Goal: Task Accomplishment & Management: Manage account settings

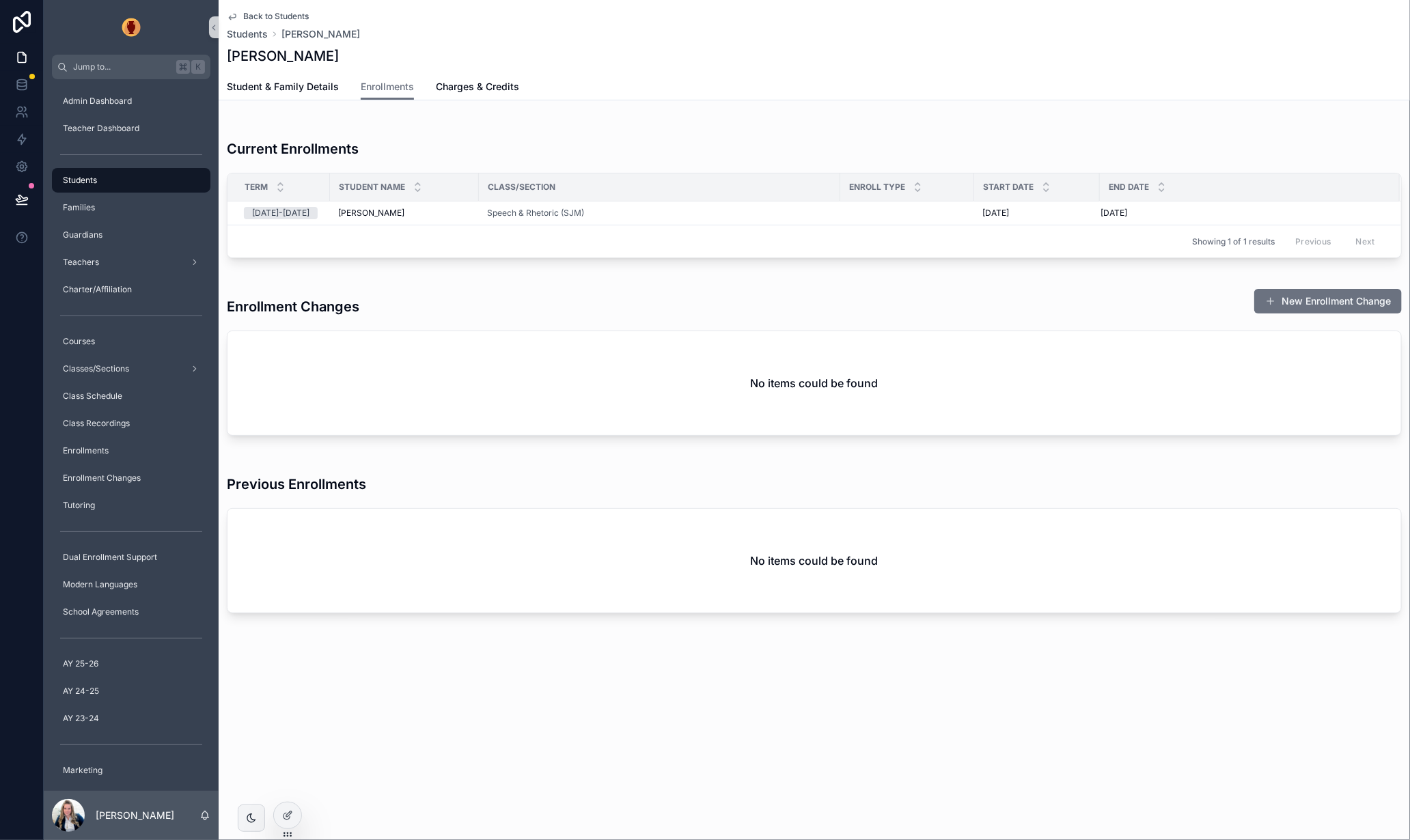
scroll to position [36, 0]
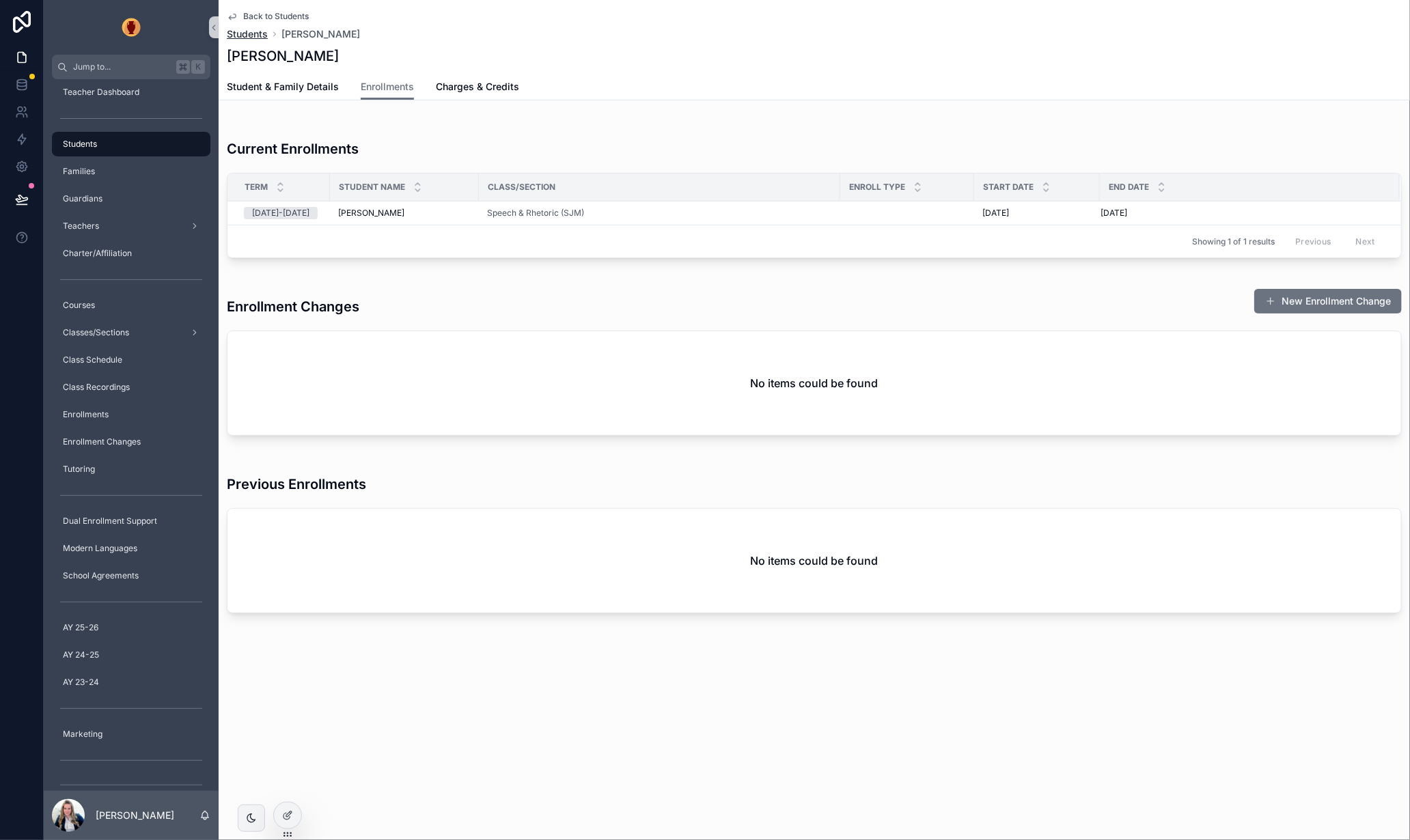
click at [254, 34] on span "Students" at bounding box center [247, 34] width 41 height 14
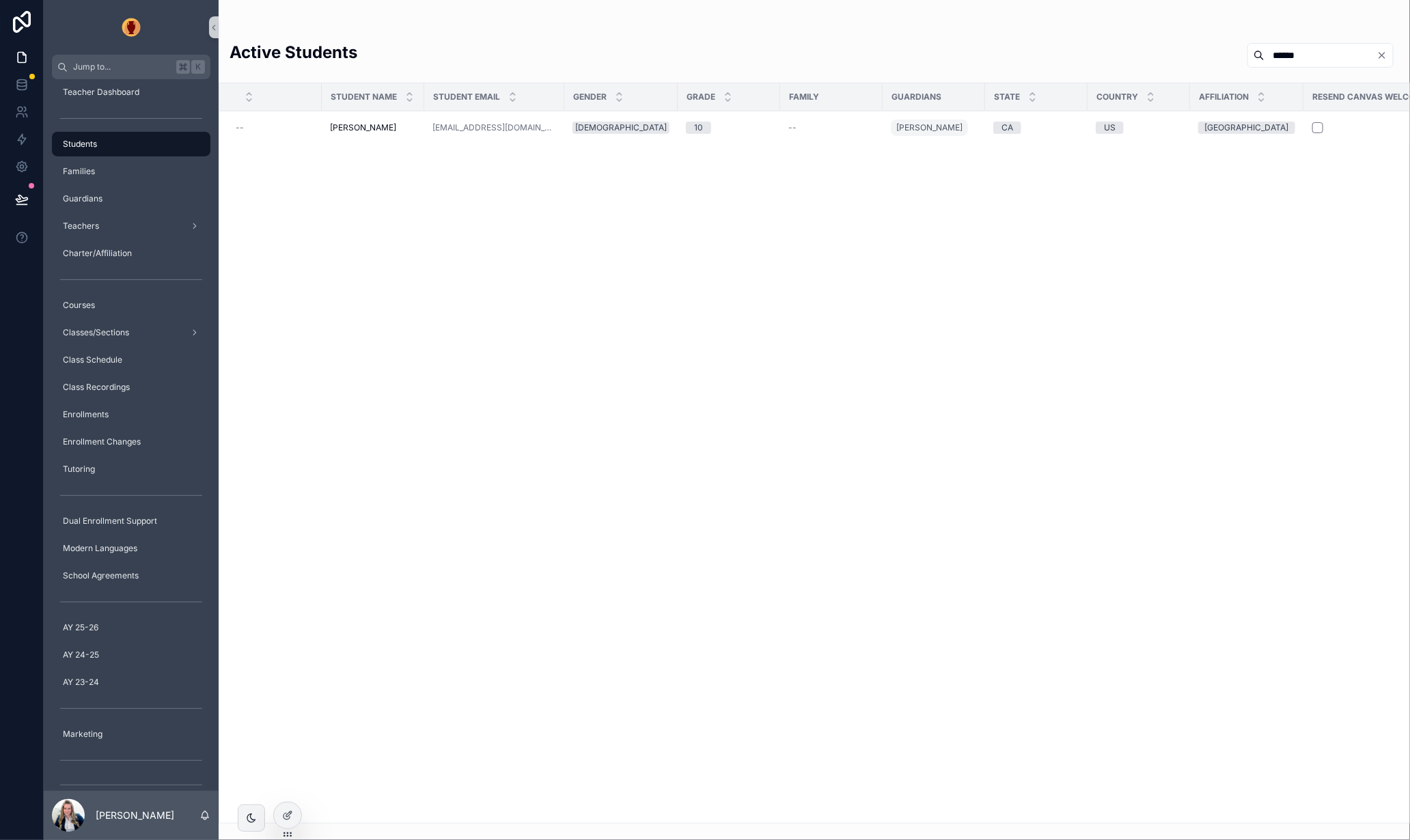
click at [368, 133] on span "[PERSON_NAME]" at bounding box center [363, 127] width 67 height 11
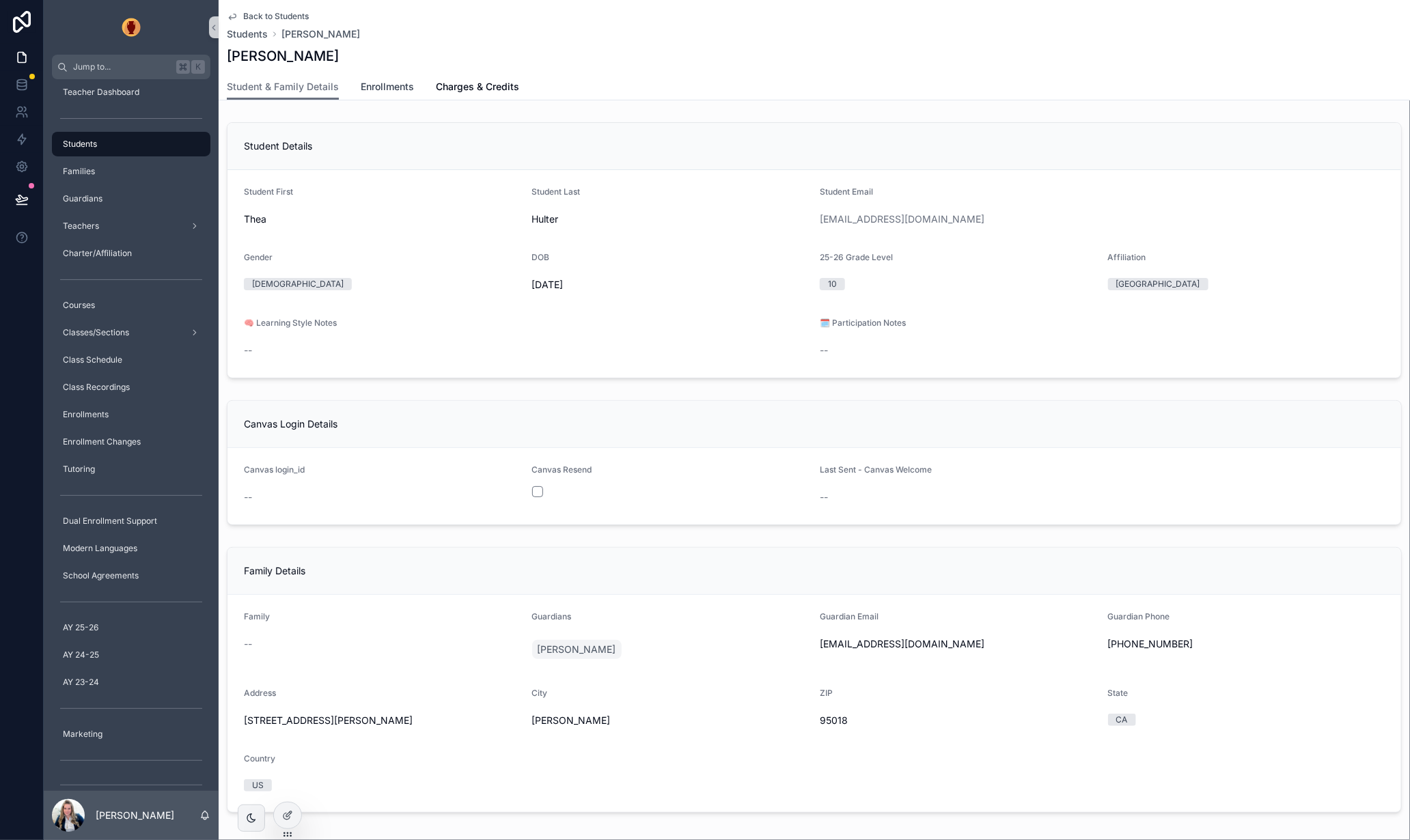
click at [388, 80] on span "Enrollments" at bounding box center [388, 87] width 54 height 14
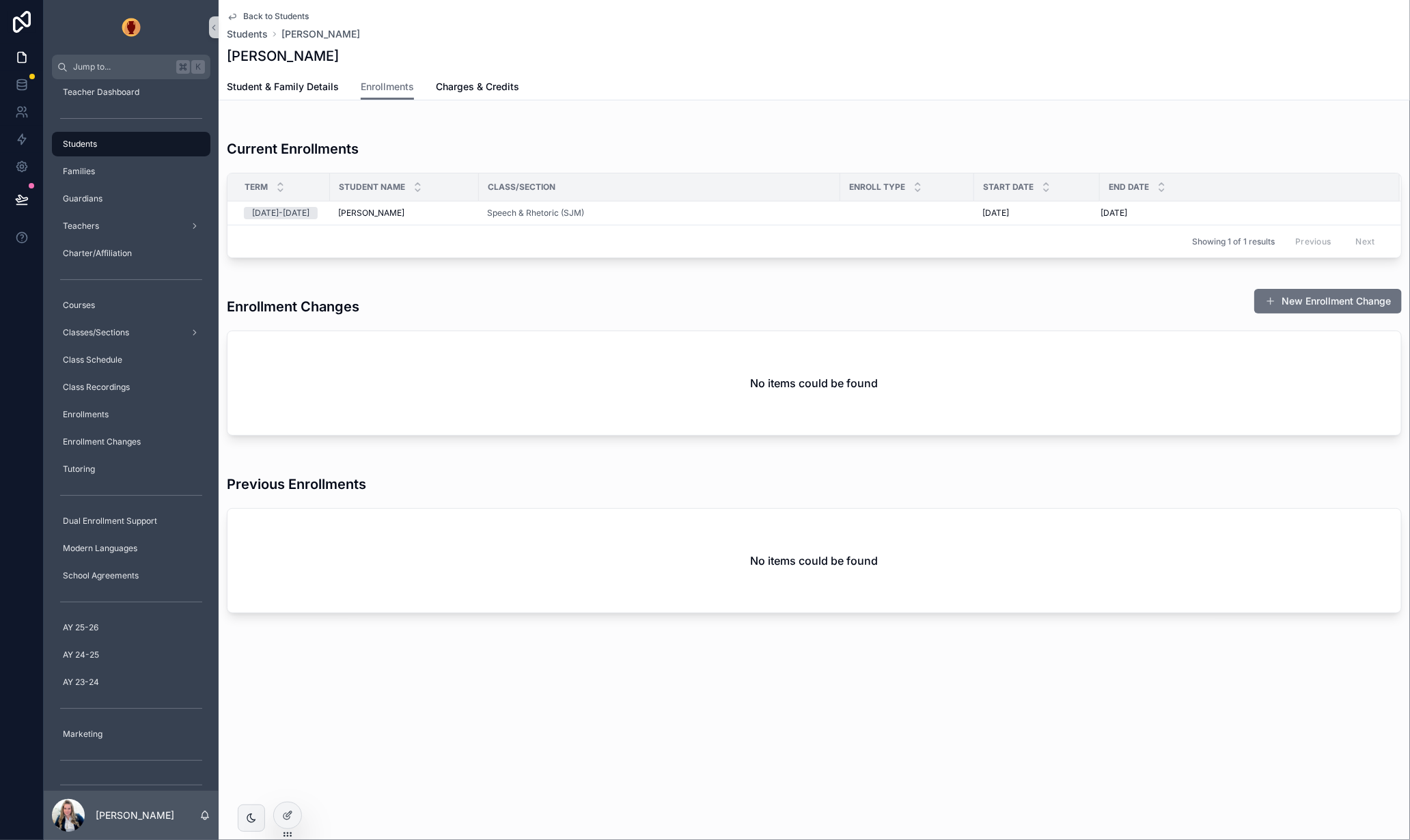
drag, startPoint x: 1099, startPoint y: 186, endPoint x: 1109, endPoint y: 186, distance: 10.0
click at [1110, 186] on th "End Date" at bounding box center [1249, 187] width 300 height 28
drag, startPoint x: 1098, startPoint y: 186, endPoint x: 1084, endPoint y: 188, distance: 14.1
click at [1084, 188] on div "scrollable content" at bounding box center [1085, 187] width 6 height 27
click at [20, 195] on icon at bounding box center [22, 198] width 12 height 7
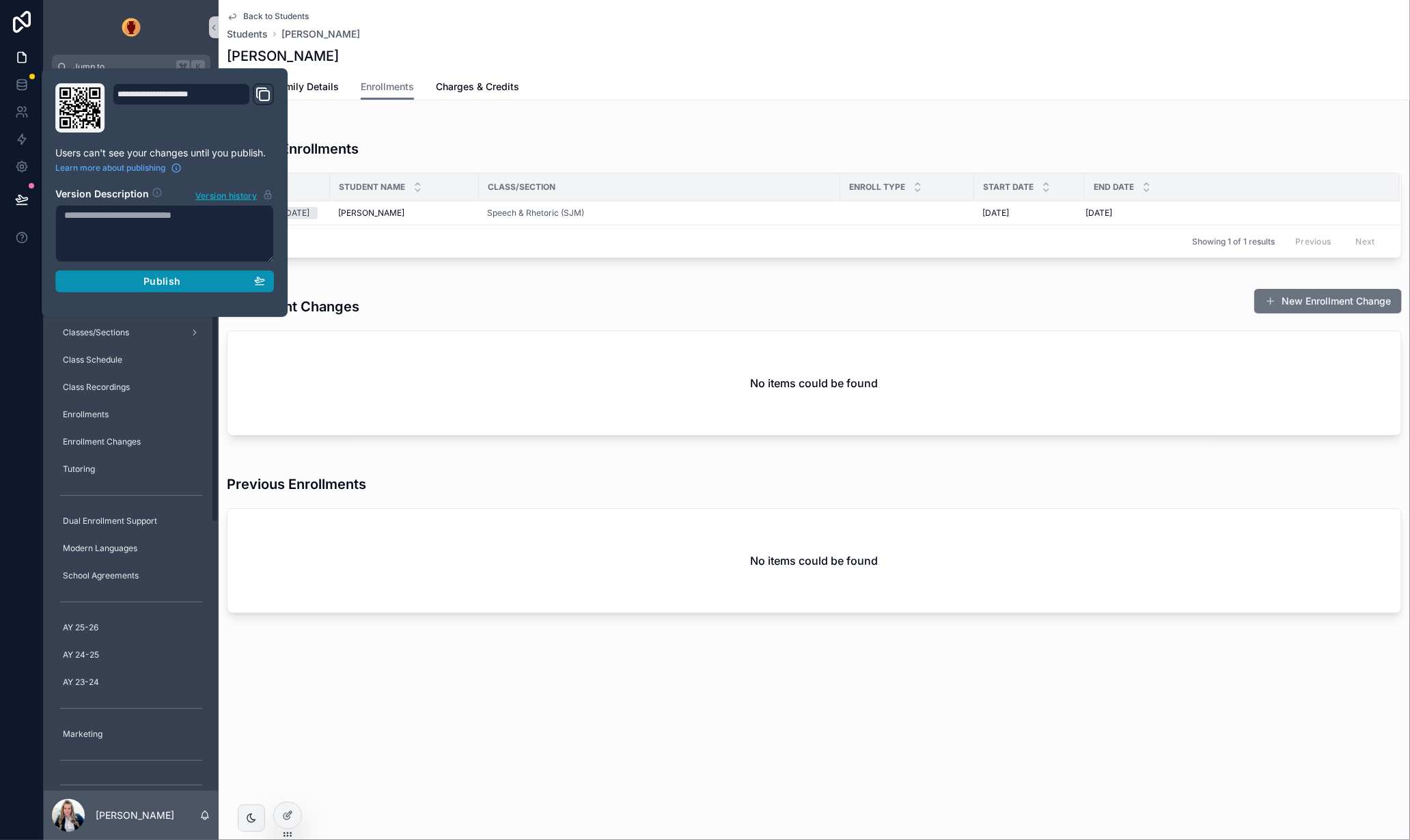
click at [189, 282] on div "Publish" at bounding box center [165, 281] width 201 height 12
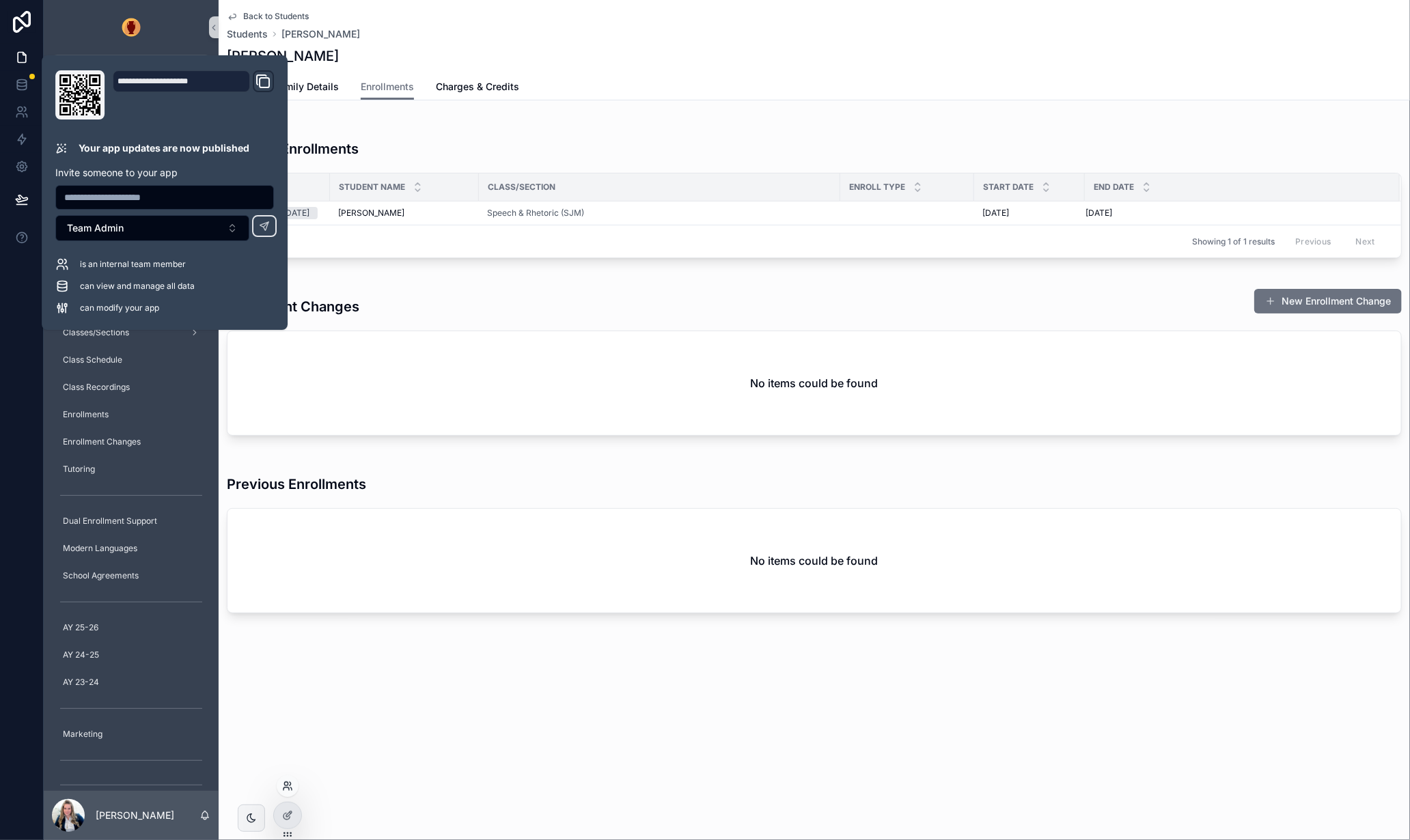
click at [286, 787] on icon at bounding box center [286, 789] width 6 height 3
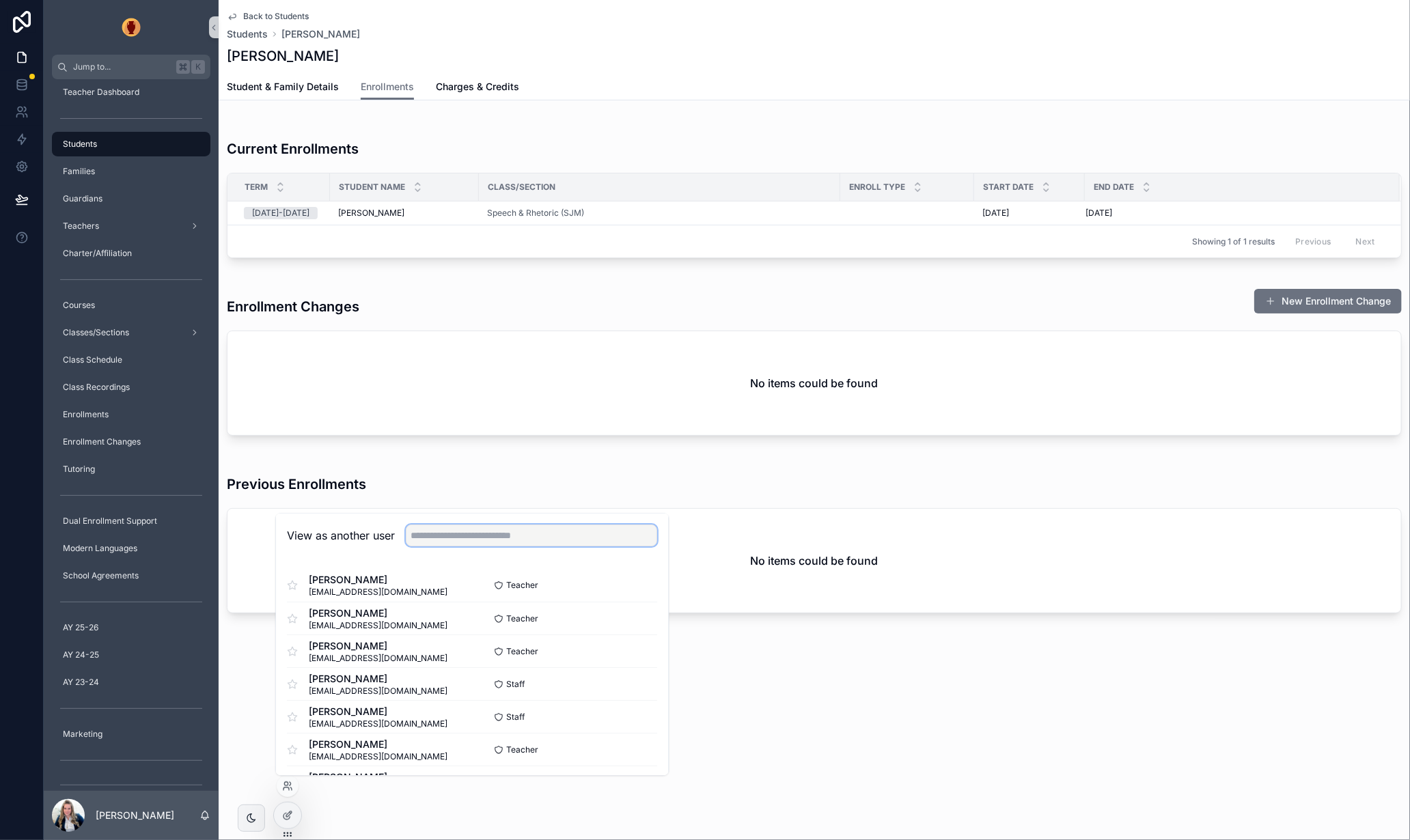
click at [453, 539] on input "text" at bounding box center [531, 536] width 252 height 22
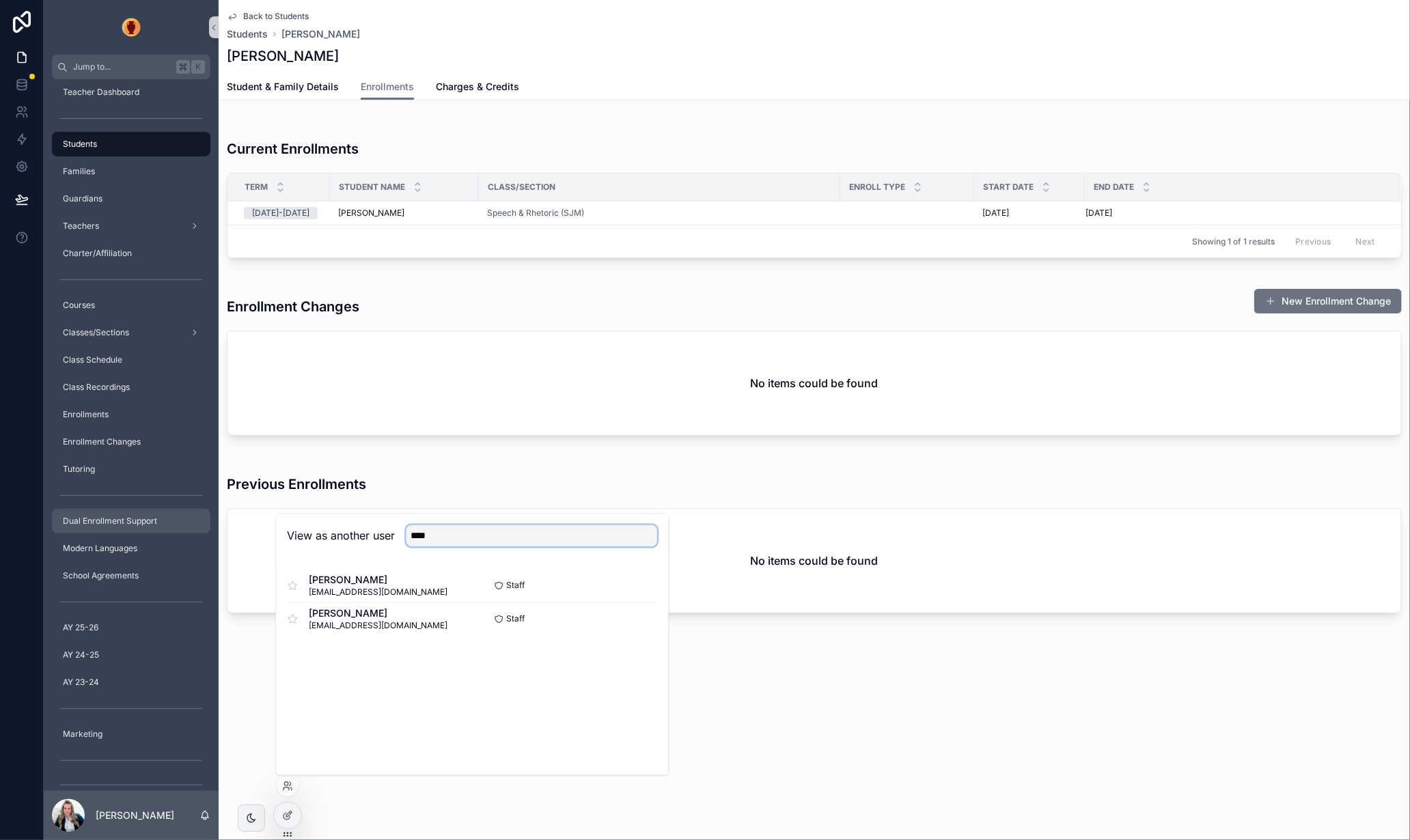
type input "****"
click at [515, 620] on span "Staff" at bounding box center [516, 619] width 19 height 11
click at [641, 620] on button "Select" at bounding box center [640, 619] width 35 height 20
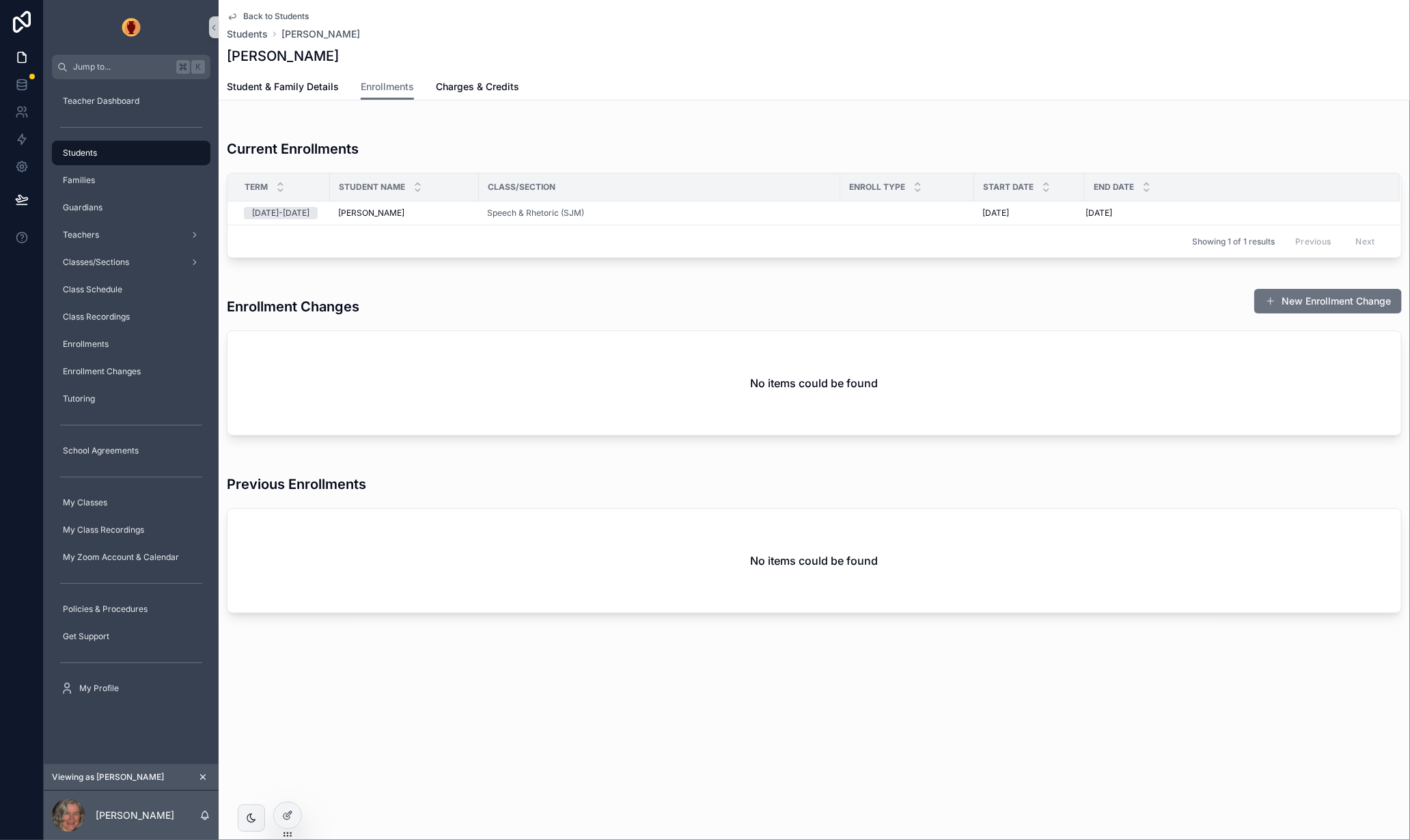
click at [782, 722] on div "Back to Students Students [PERSON_NAME] [PERSON_NAME] Enrollments Student & Fam…" at bounding box center [814, 420] width 1192 height 840
click at [461, 80] on span "Charges & Credits" at bounding box center [477, 87] width 83 height 14
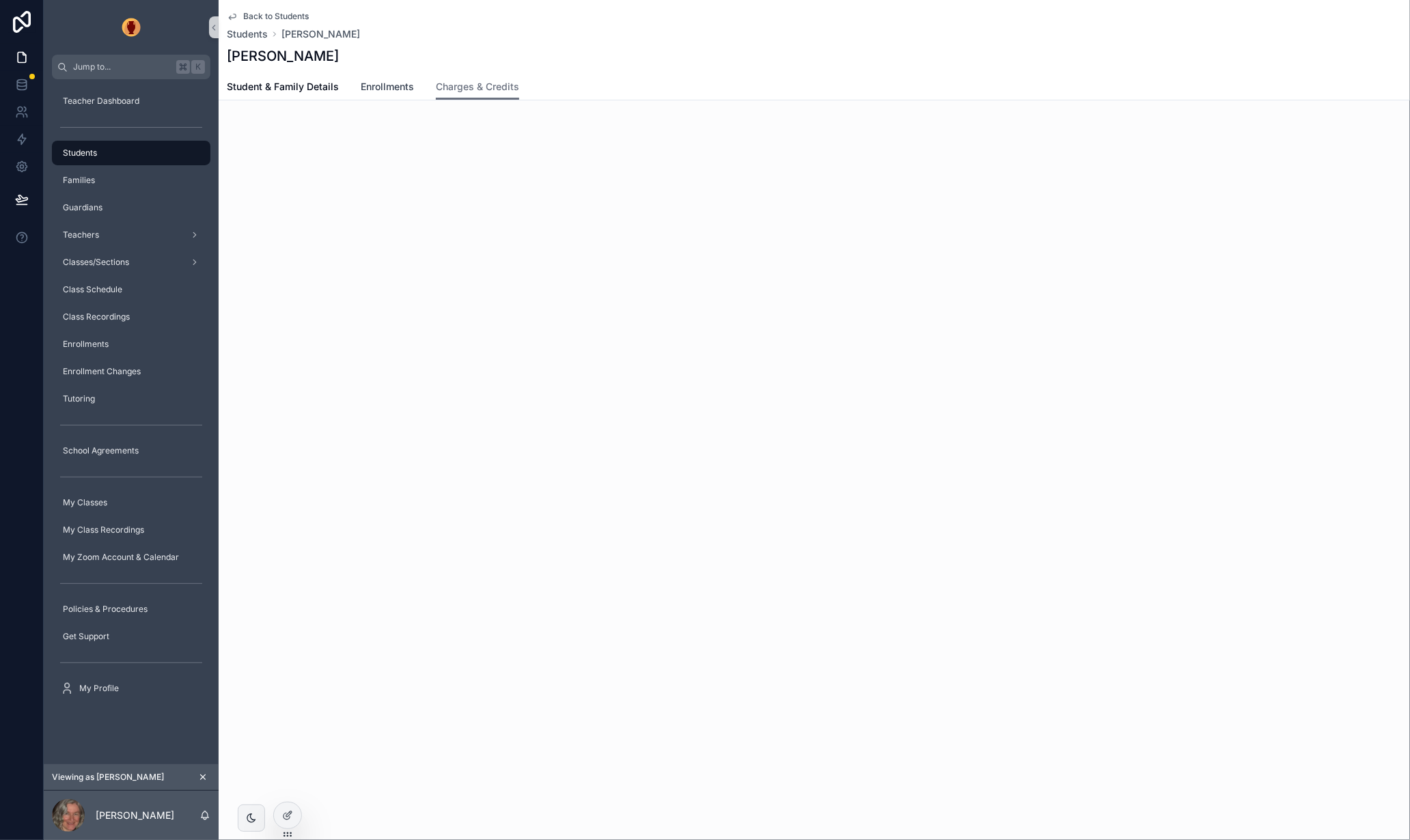
click at [390, 82] on span "Enrollments" at bounding box center [388, 87] width 54 height 14
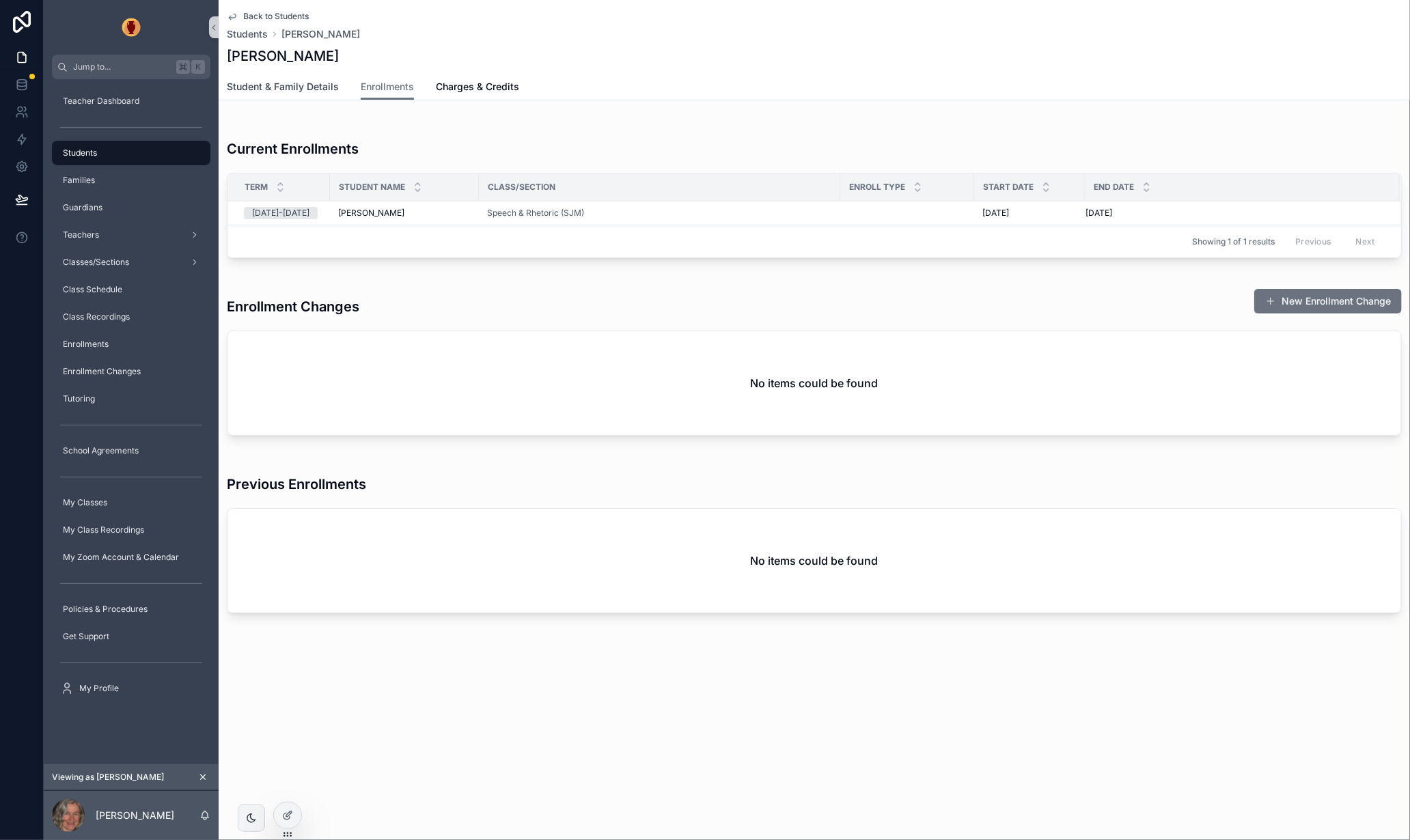
click at [283, 91] on span "Student & Family Details" at bounding box center [283, 87] width 112 height 14
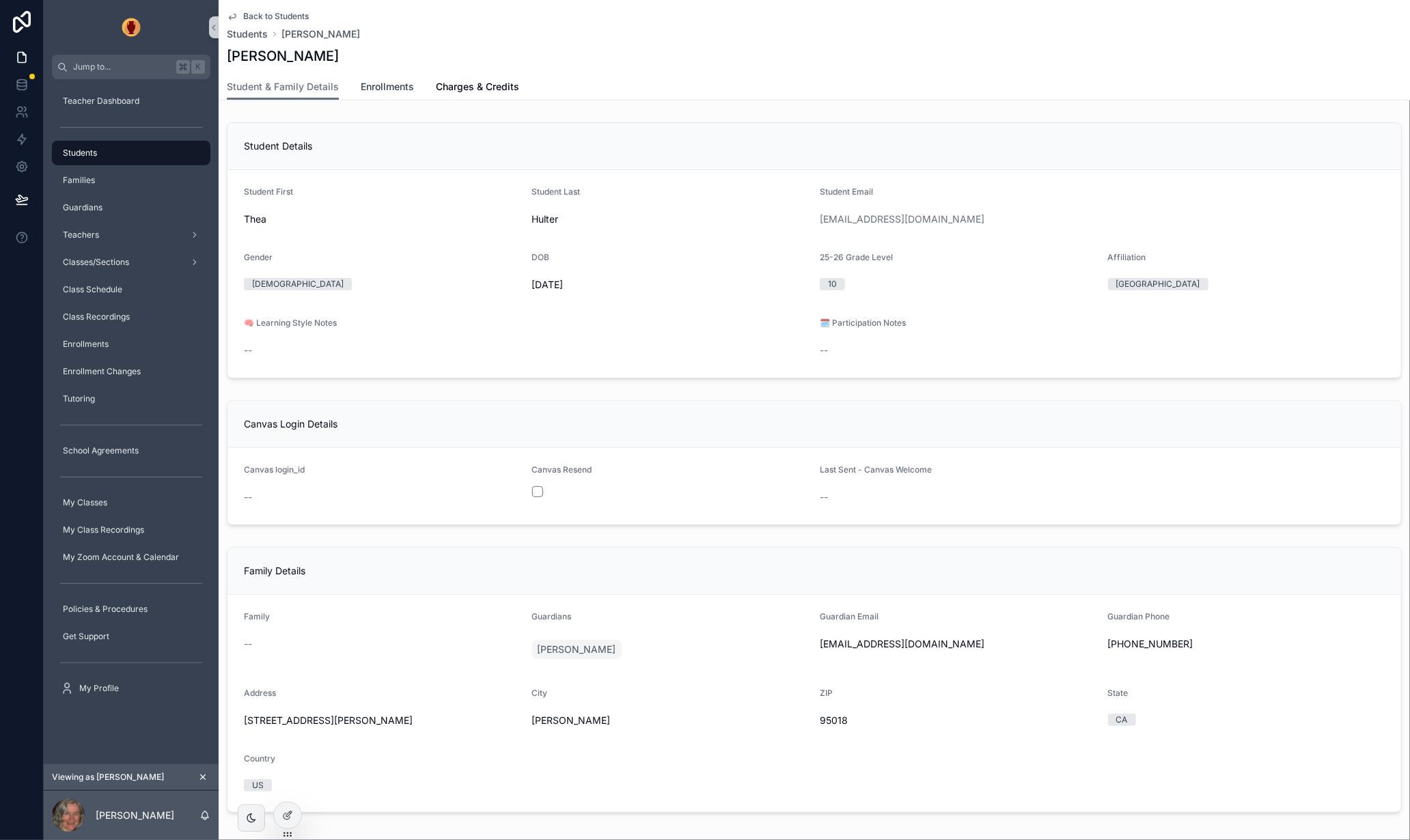
click at [373, 85] on span "Enrollments" at bounding box center [388, 87] width 54 height 14
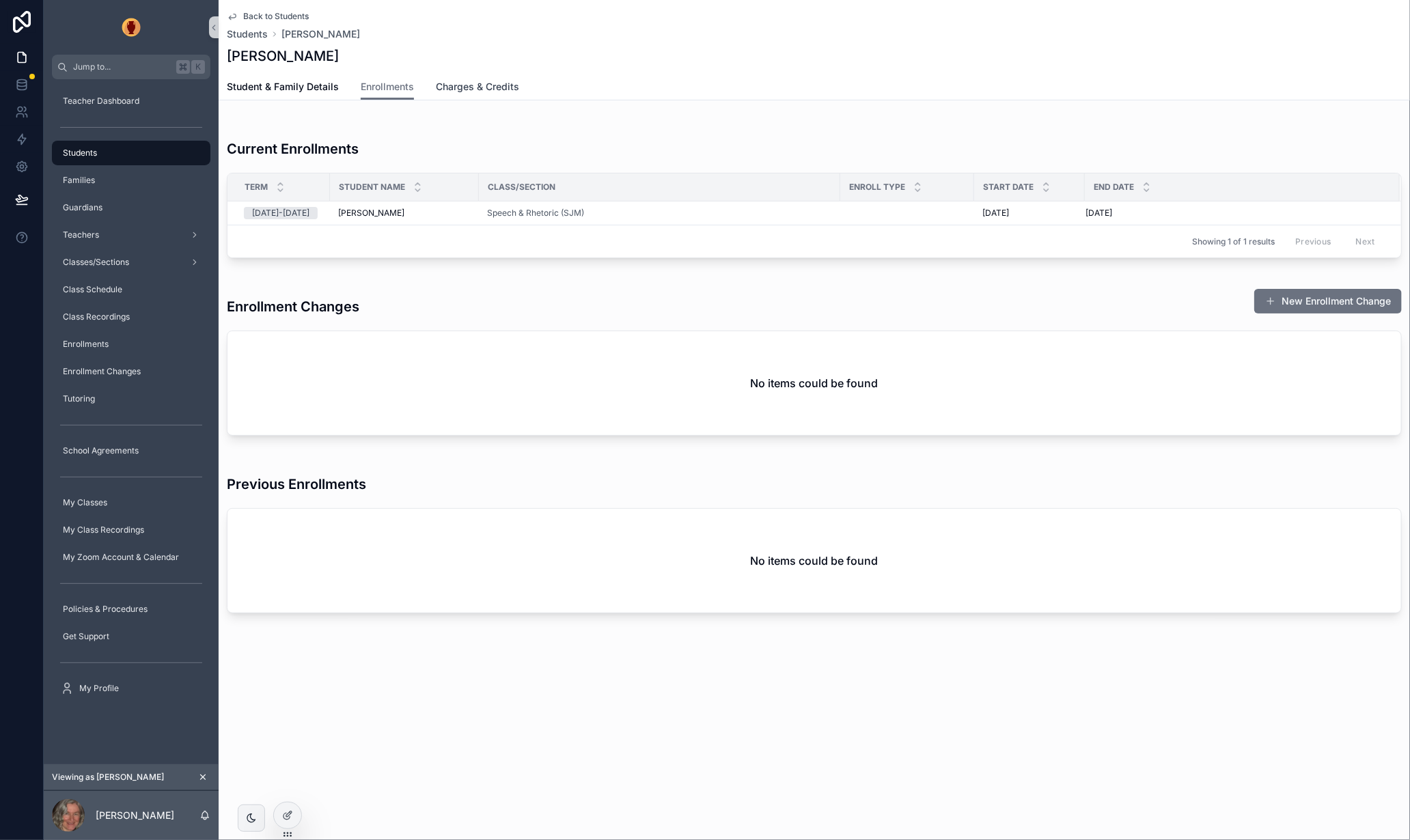
click at [477, 90] on span "Charges & Credits" at bounding box center [477, 87] width 83 height 14
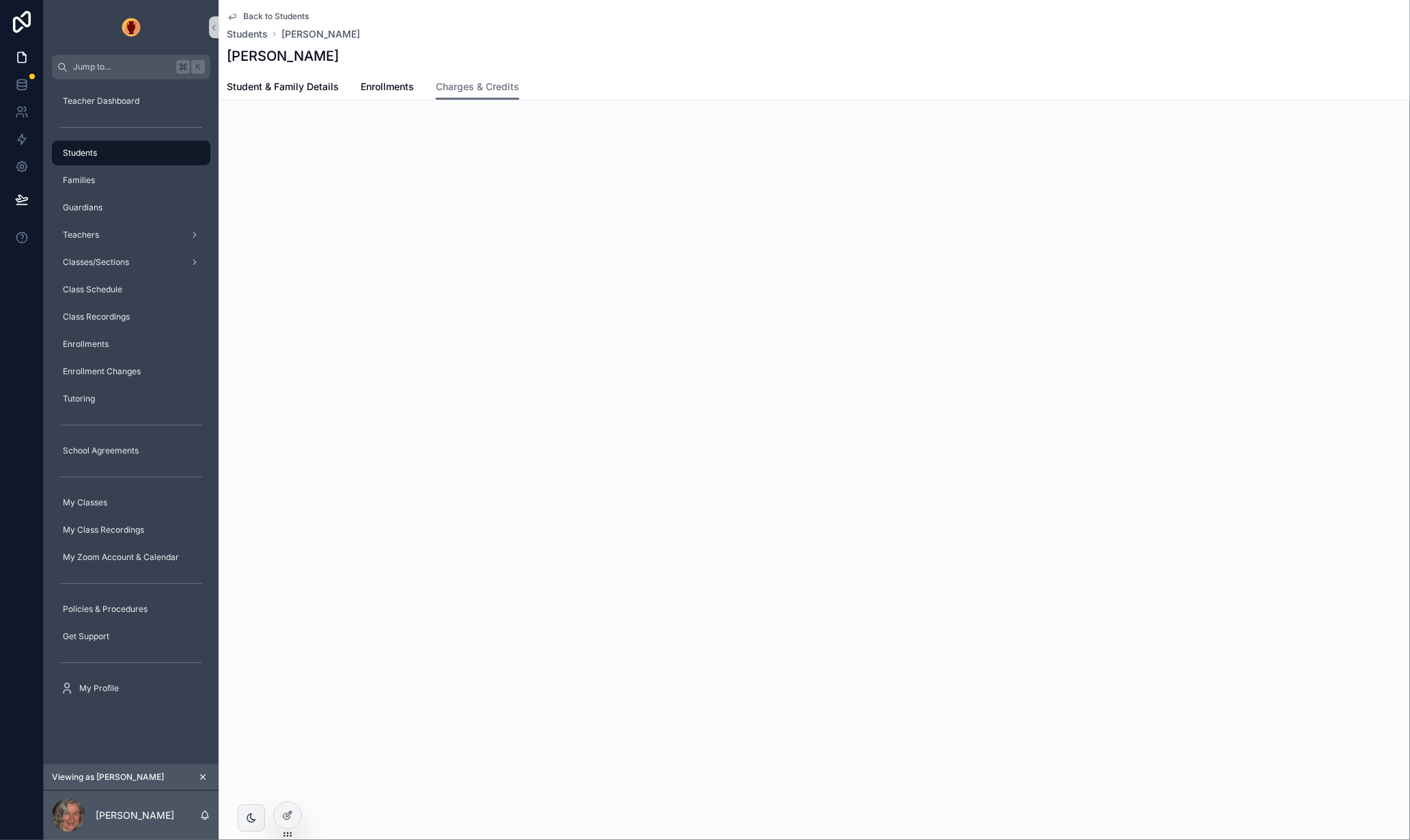
click at [101, 153] on div "Students" at bounding box center [131, 153] width 142 height 22
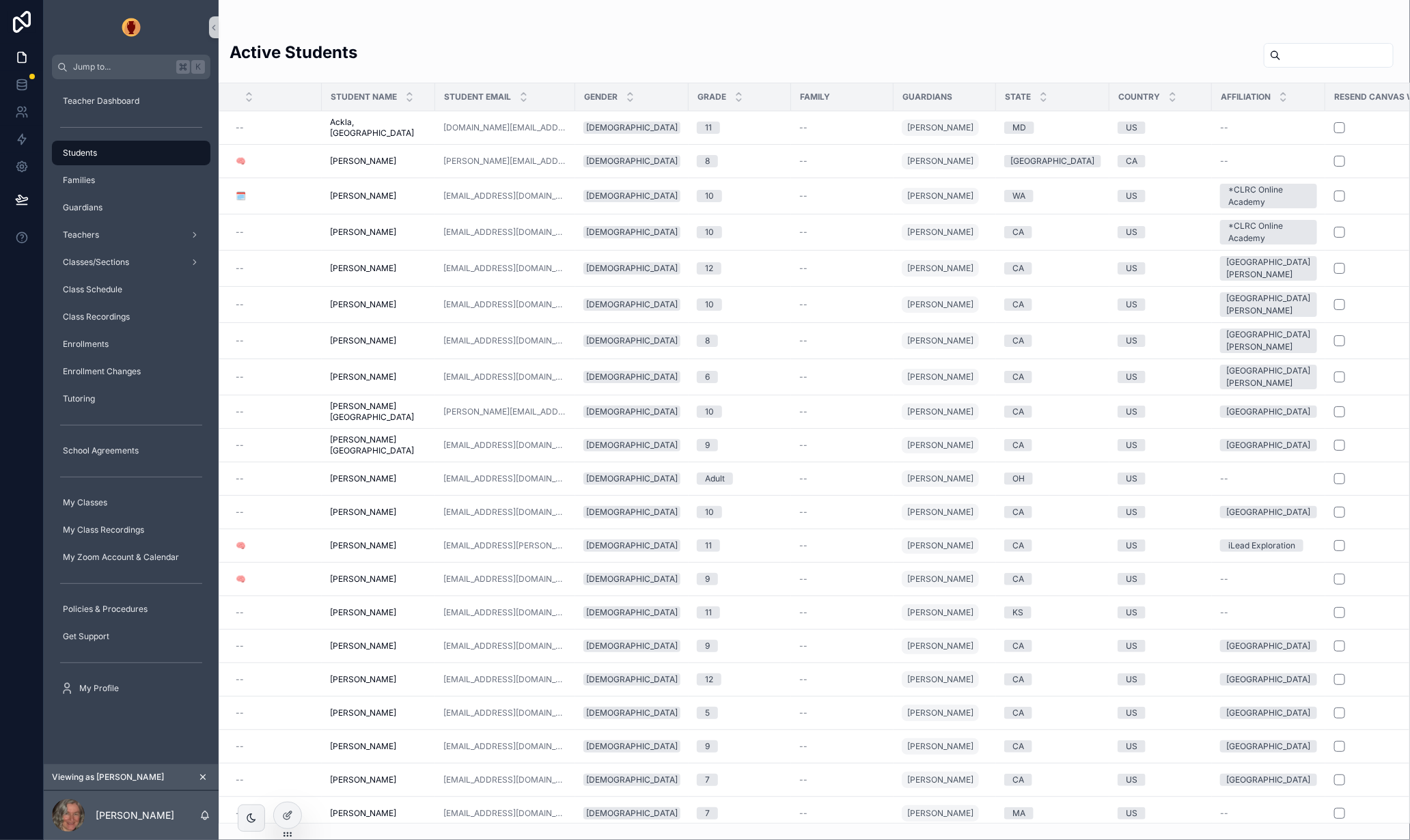
click at [1281, 55] on input "scrollable content" at bounding box center [1337, 55] width 112 height 19
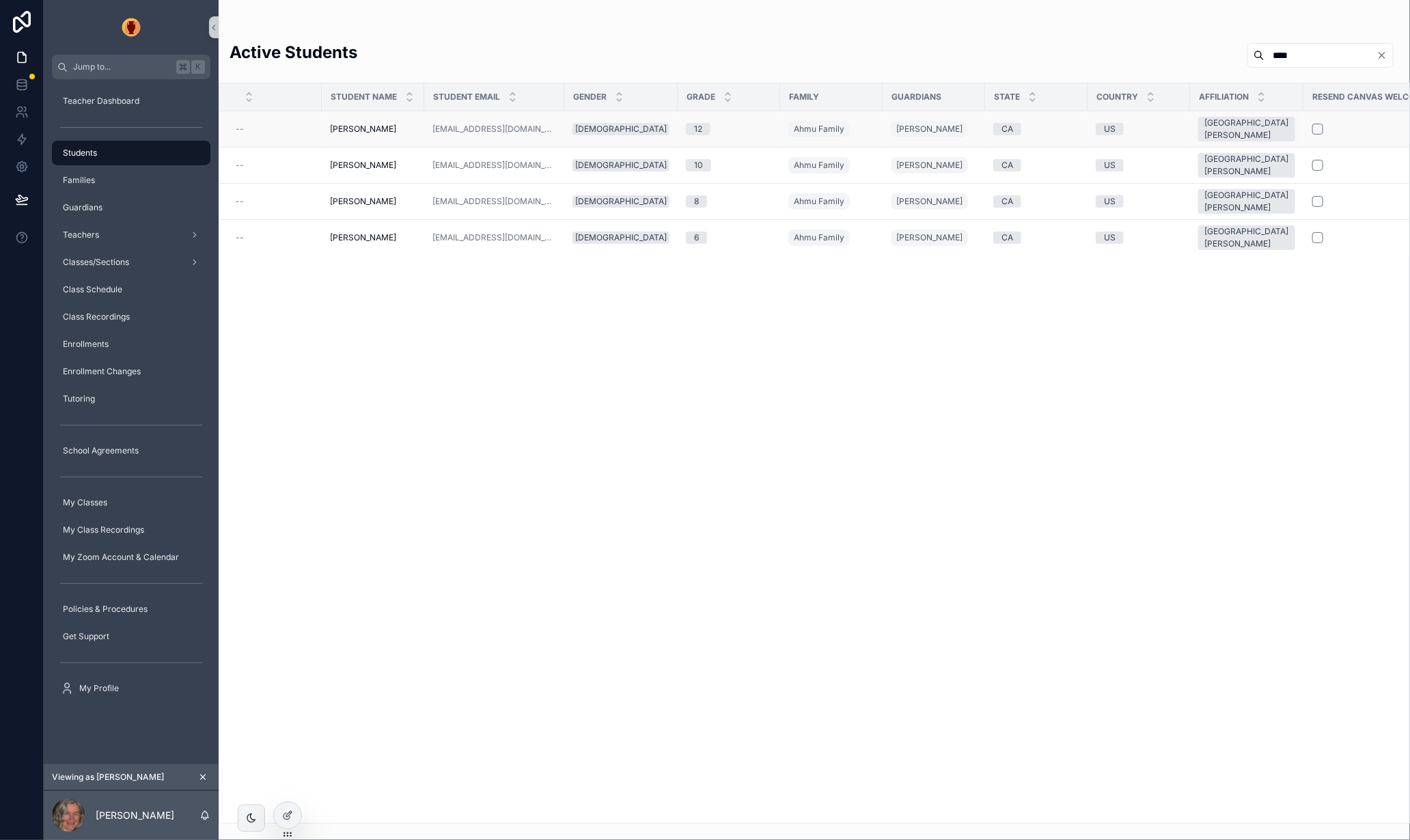
type input "****"
click at [365, 127] on span "[PERSON_NAME]" at bounding box center [363, 129] width 67 height 11
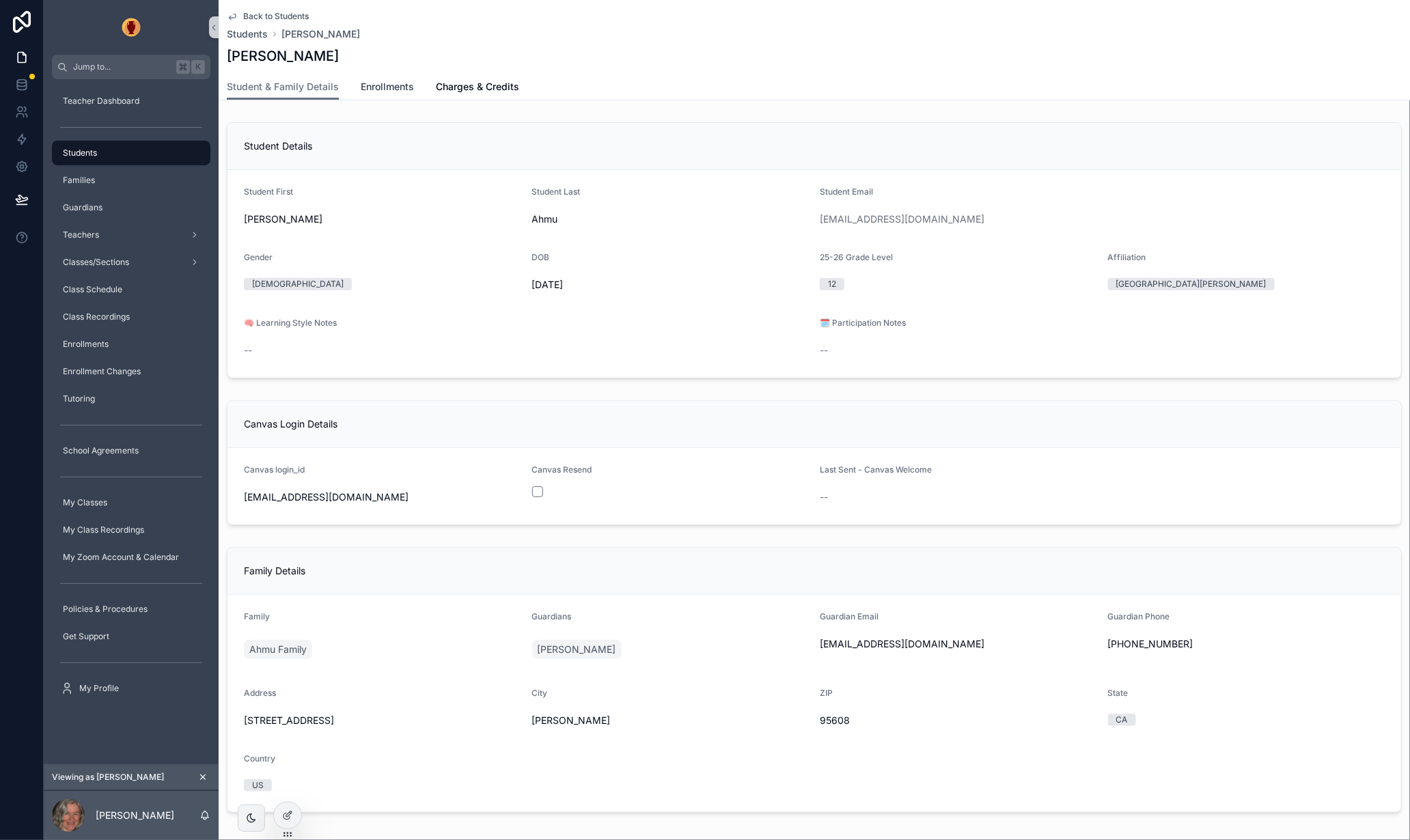
click at [387, 86] on span "Enrollments" at bounding box center [388, 87] width 54 height 14
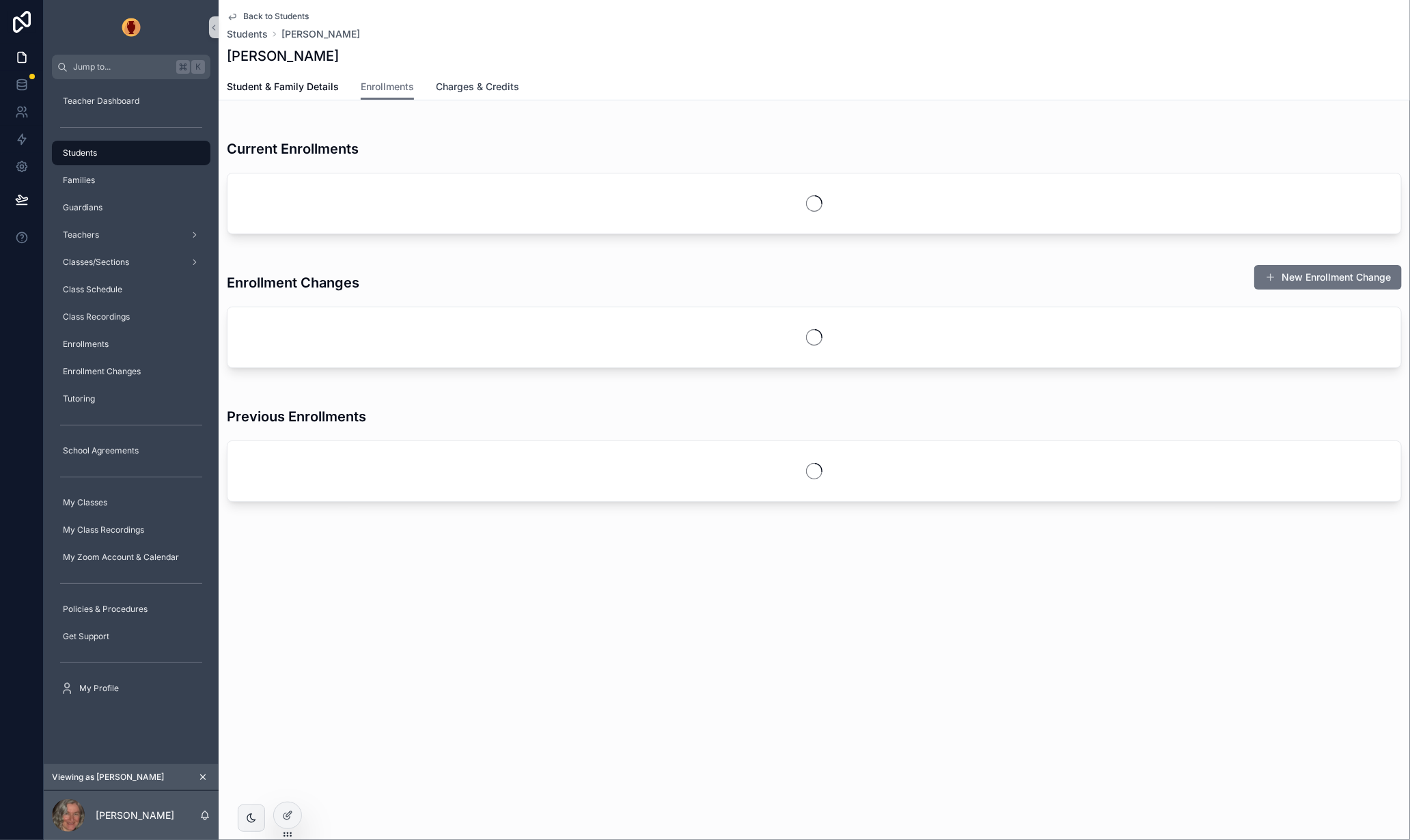
click at [490, 87] on span "Charges & Credits" at bounding box center [477, 87] width 83 height 14
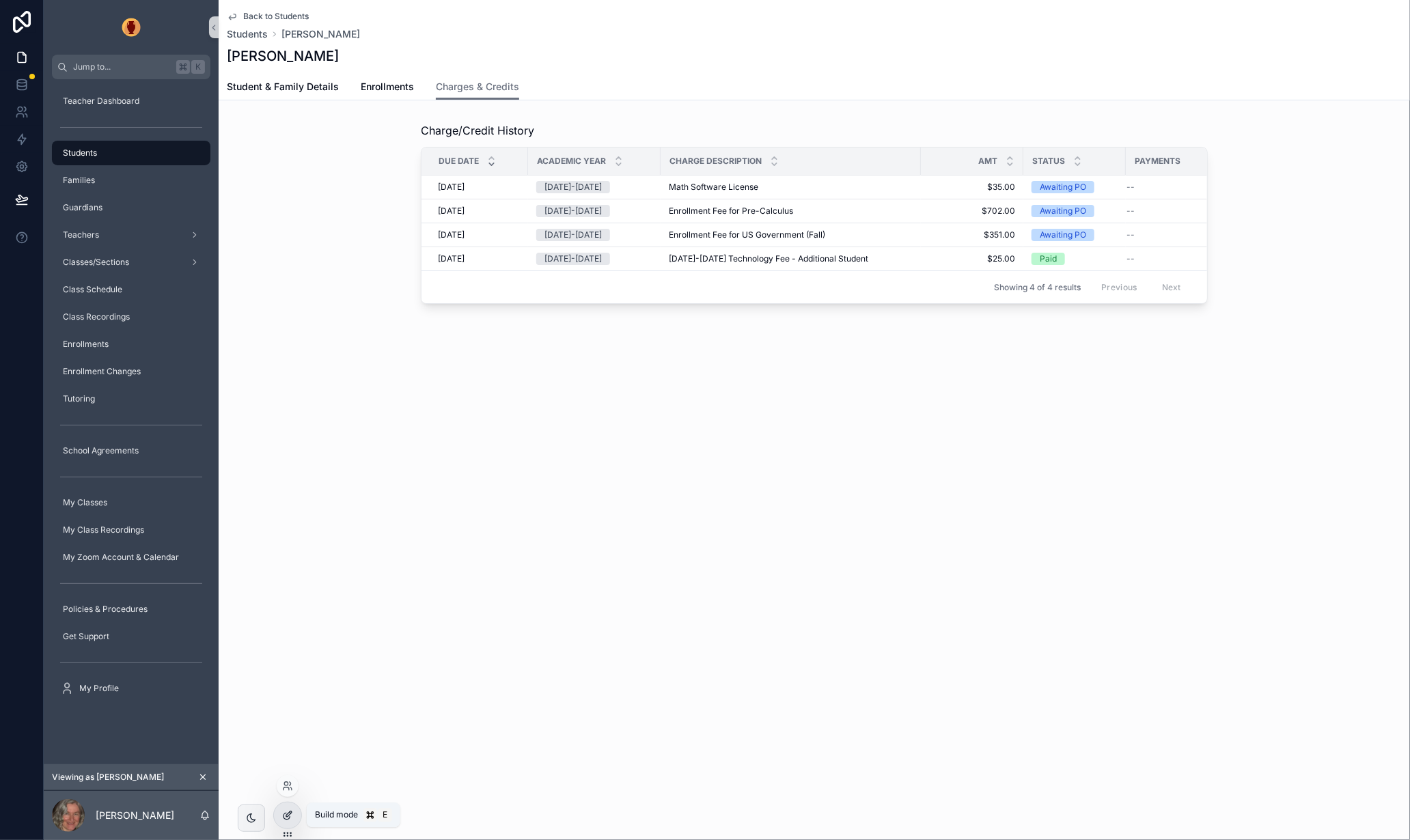
click at [286, 816] on icon at bounding box center [289, 815] width 6 height 6
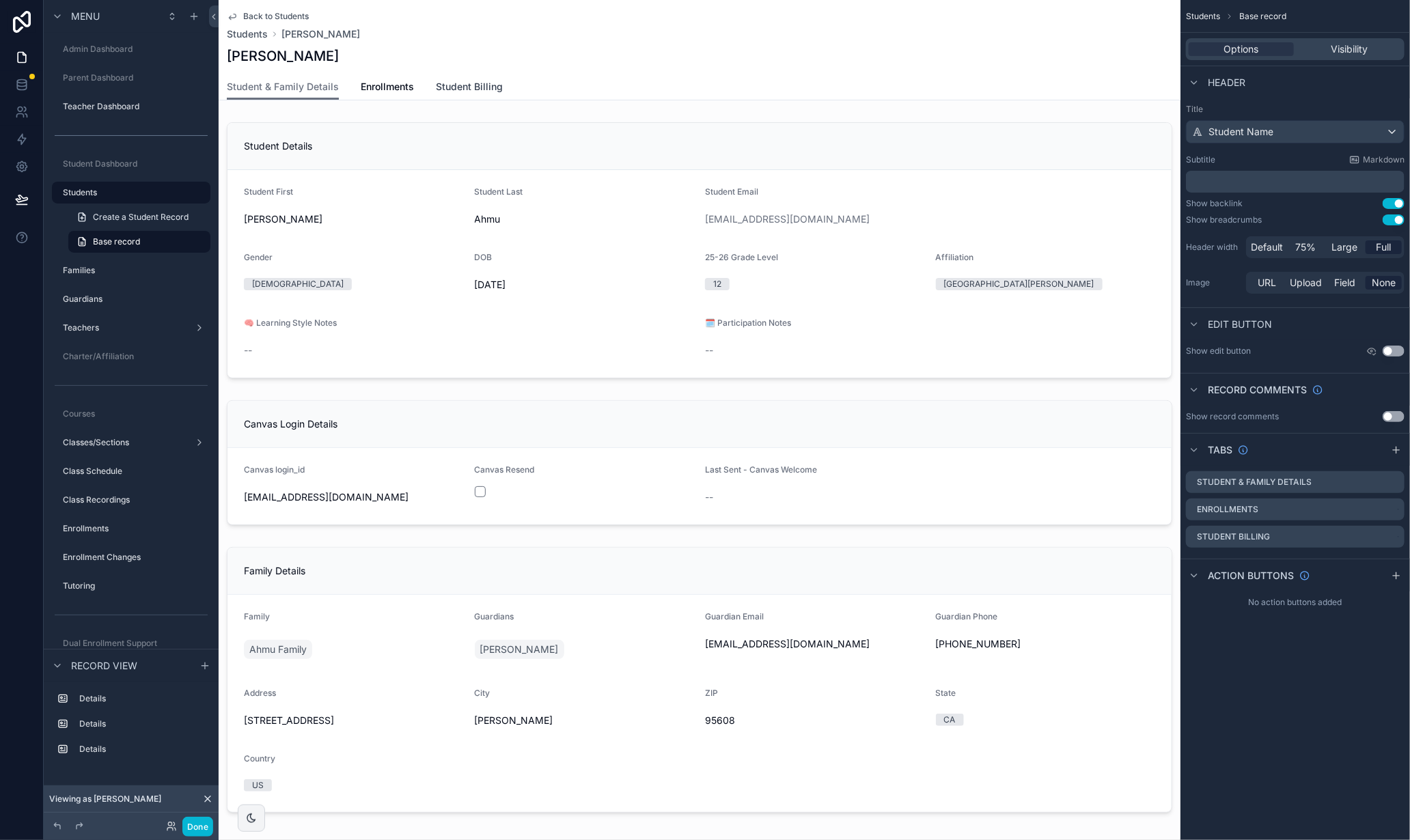
click at [463, 85] on span "Student Billing" at bounding box center [469, 87] width 67 height 14
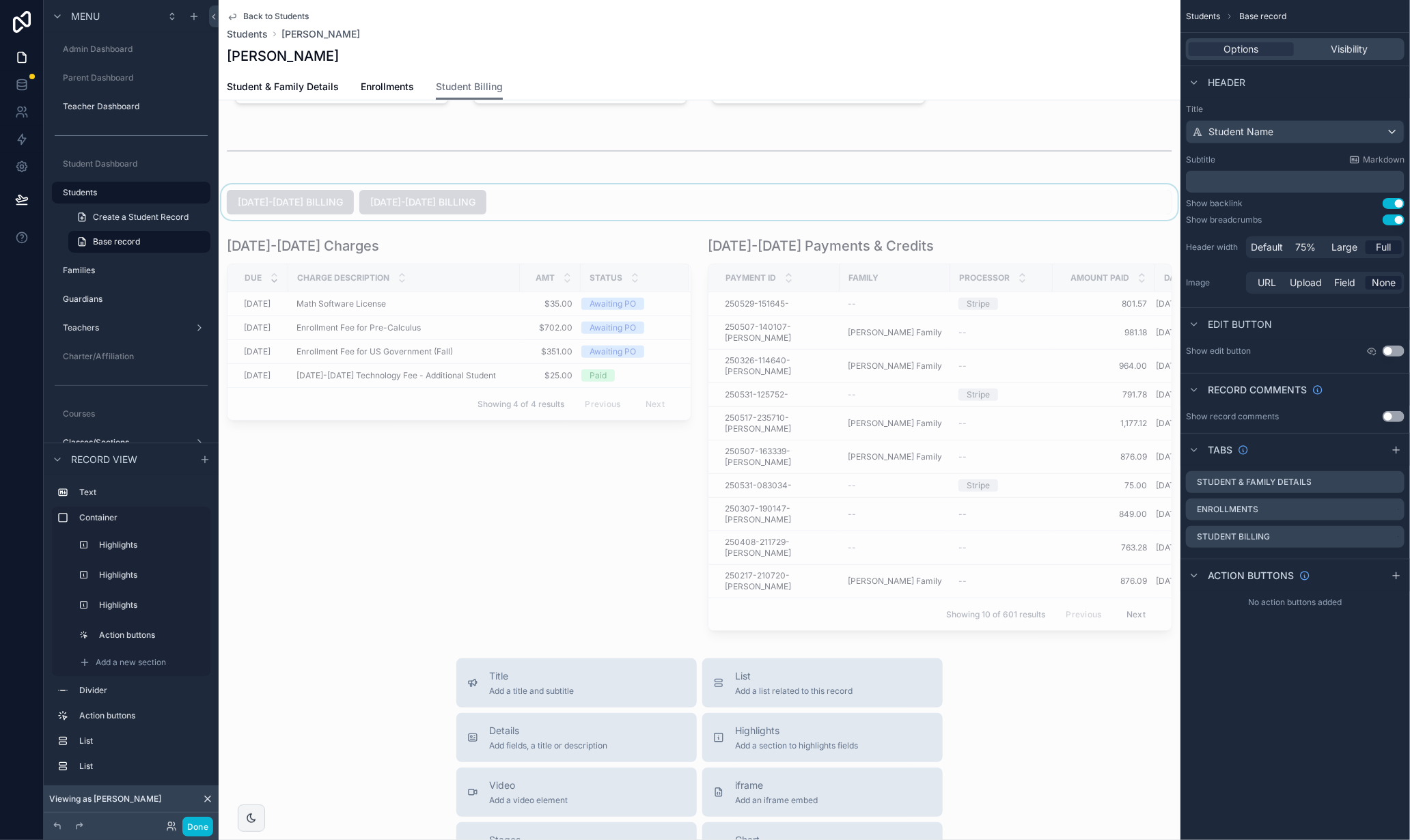
scroll to position [134, 0]
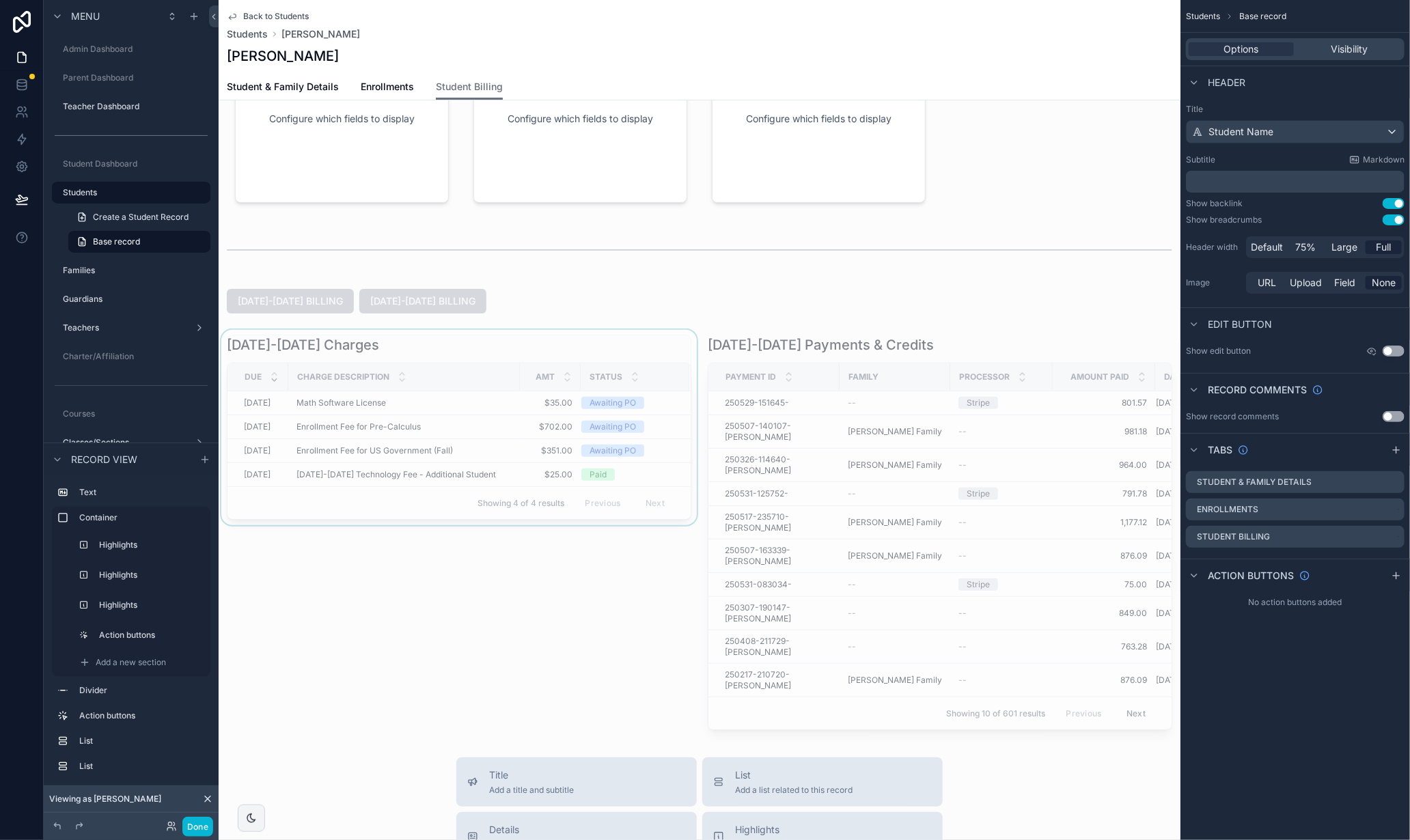
click at [477, 334] on div "scrollable content" at bounding box center [458, 532] width 481 height 406
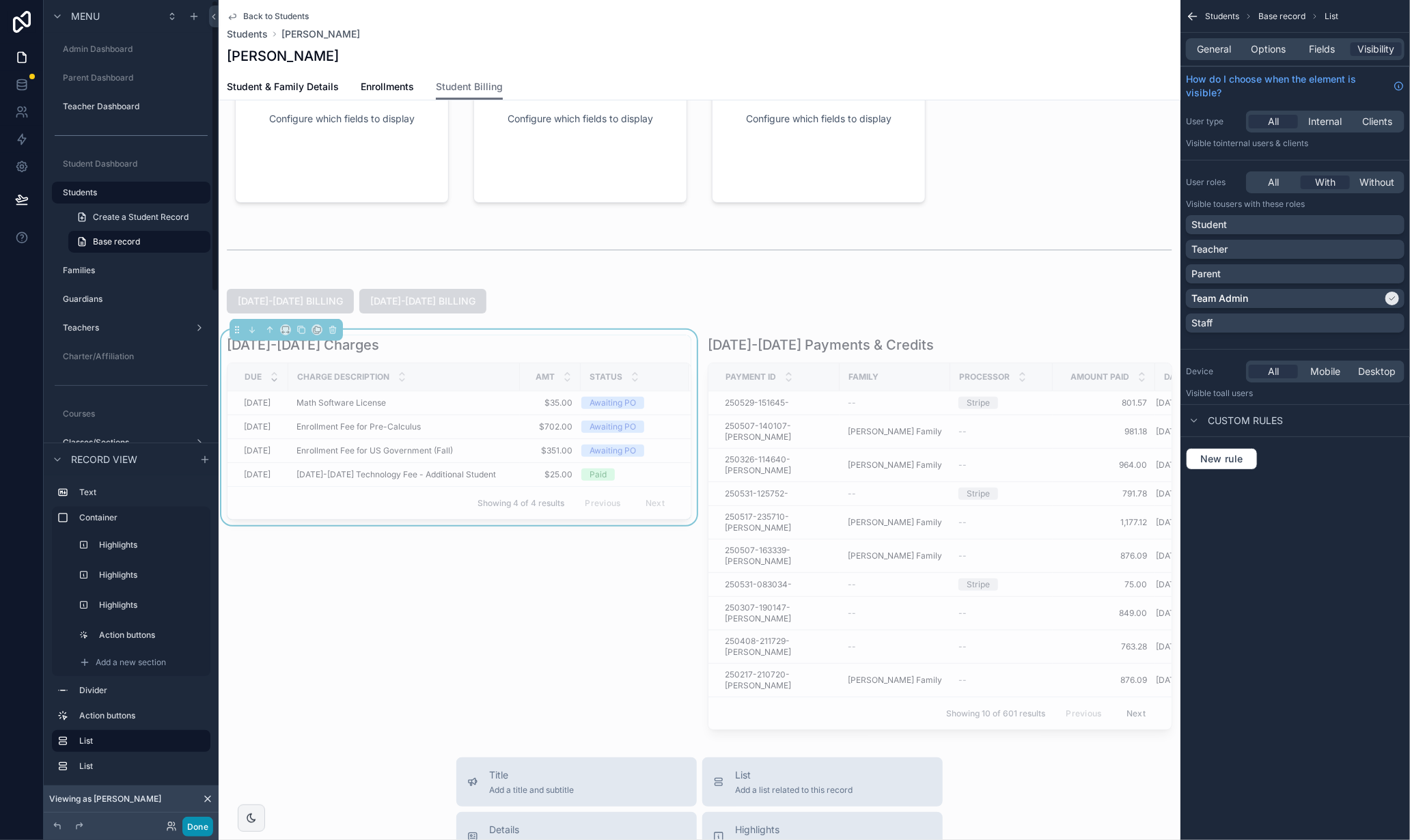
click at [196, 828] on button "Done" at bounding box center [197, 826] width 31 height 20
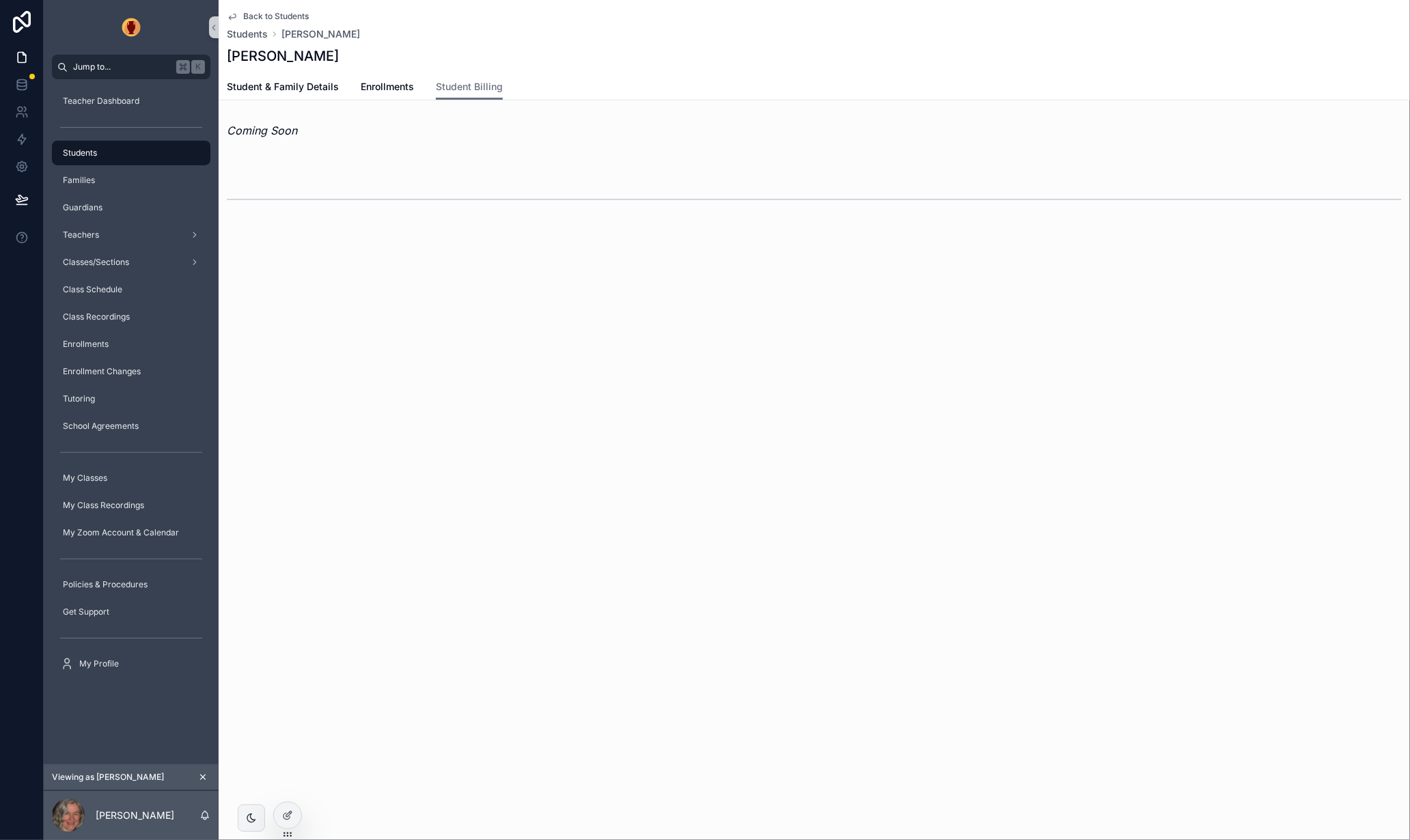
scroll to position [0, 0]
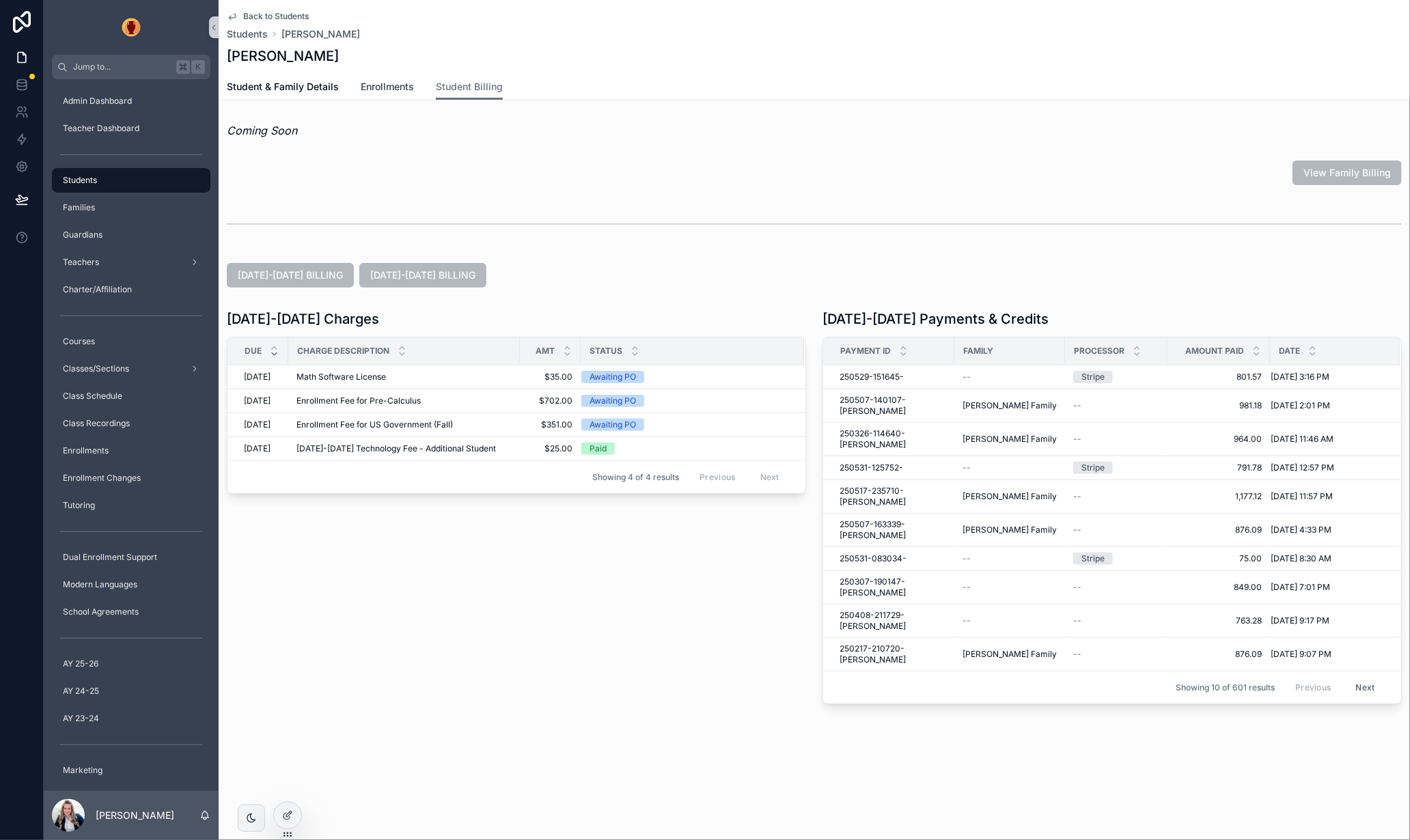
click at [396, 85] on span "Enrollments" at bounding box center [388, 87] width 54 height 14
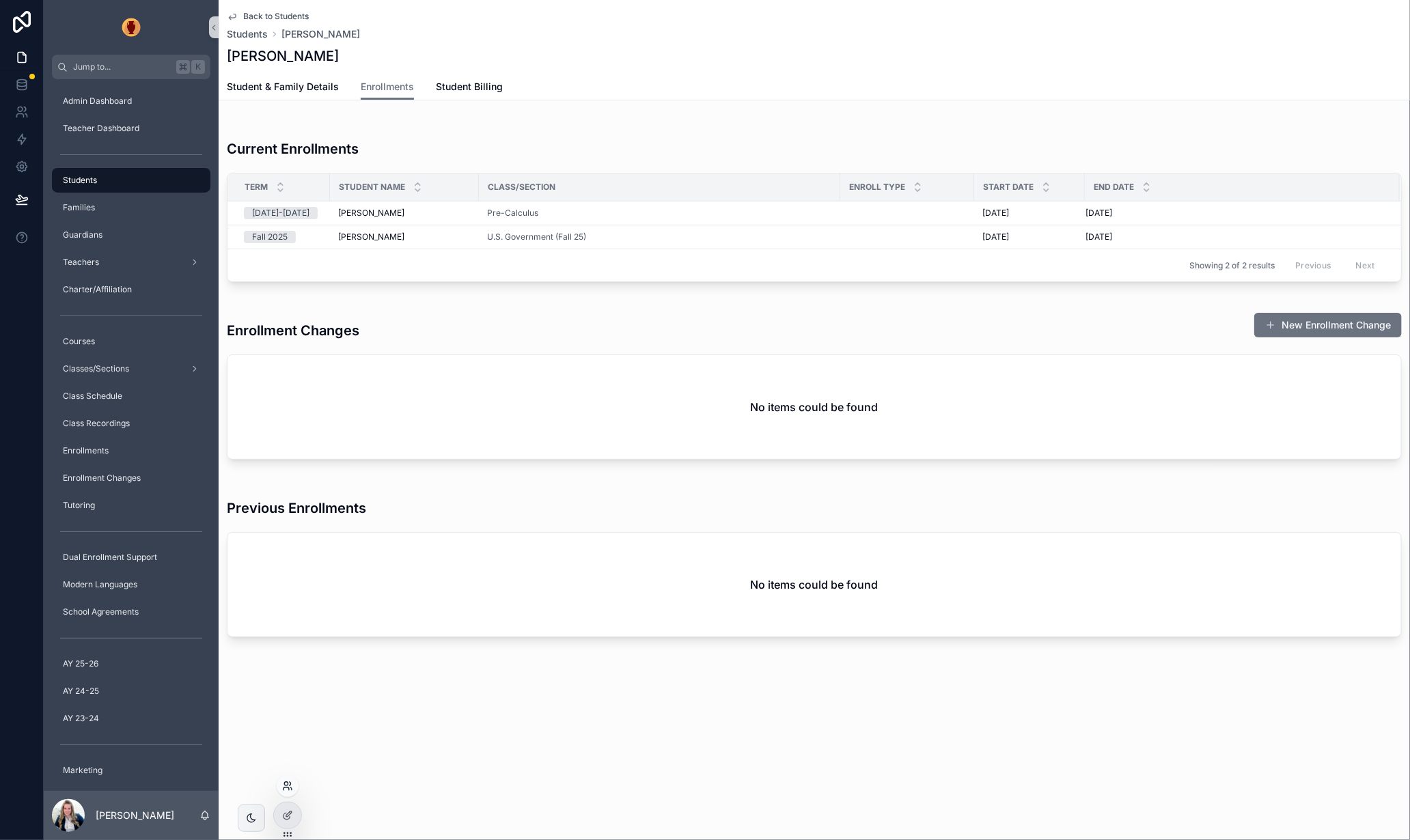
click at [290, 786] on icon at bounding box center [291, 784] width 1 height 4
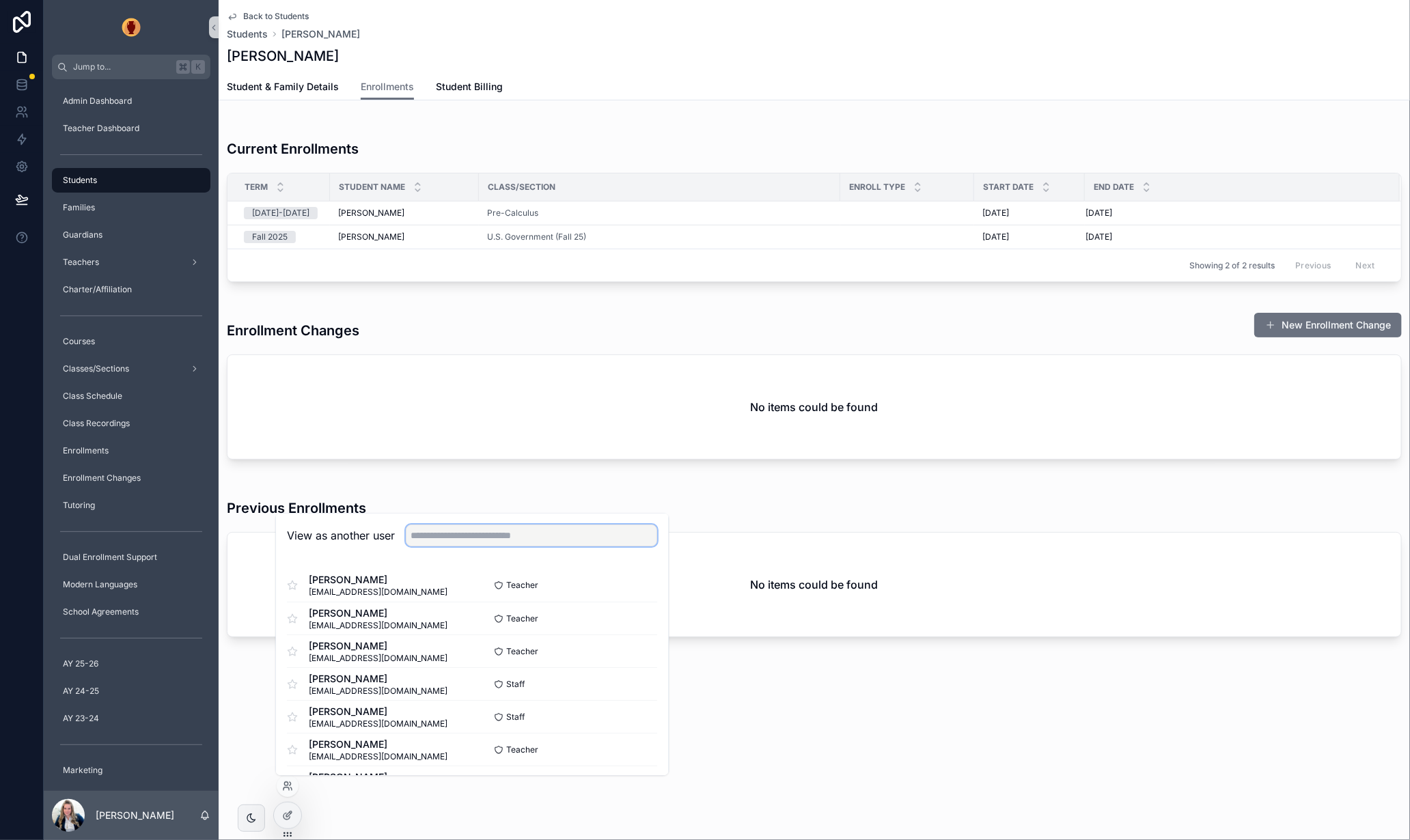
click at [461, 539] on input "text" at bounding box center [531, 536] width 252 height 22
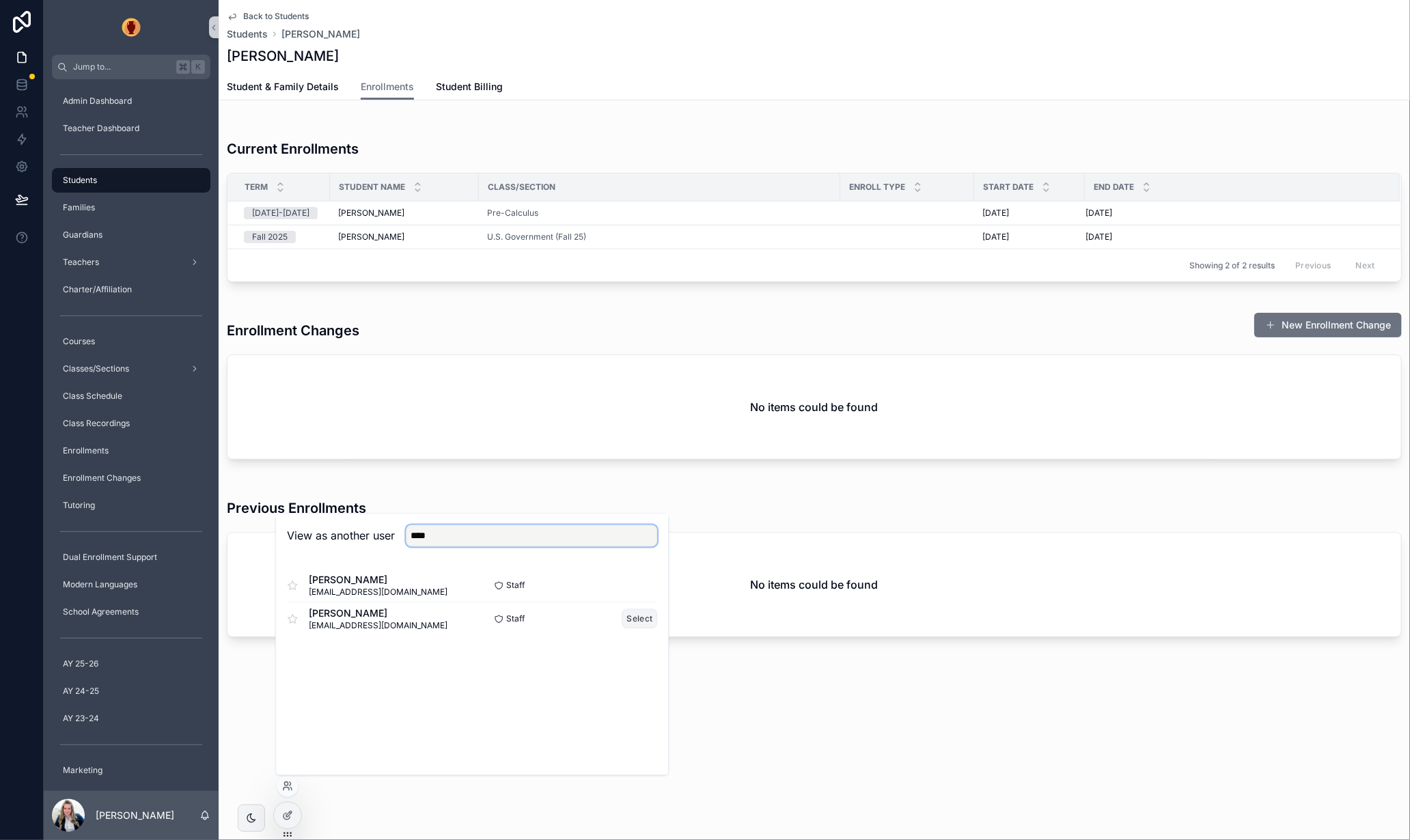
type input "****"
click at [633, 619] on button "Select" at bounding box center [640, 619] width 35 height 20
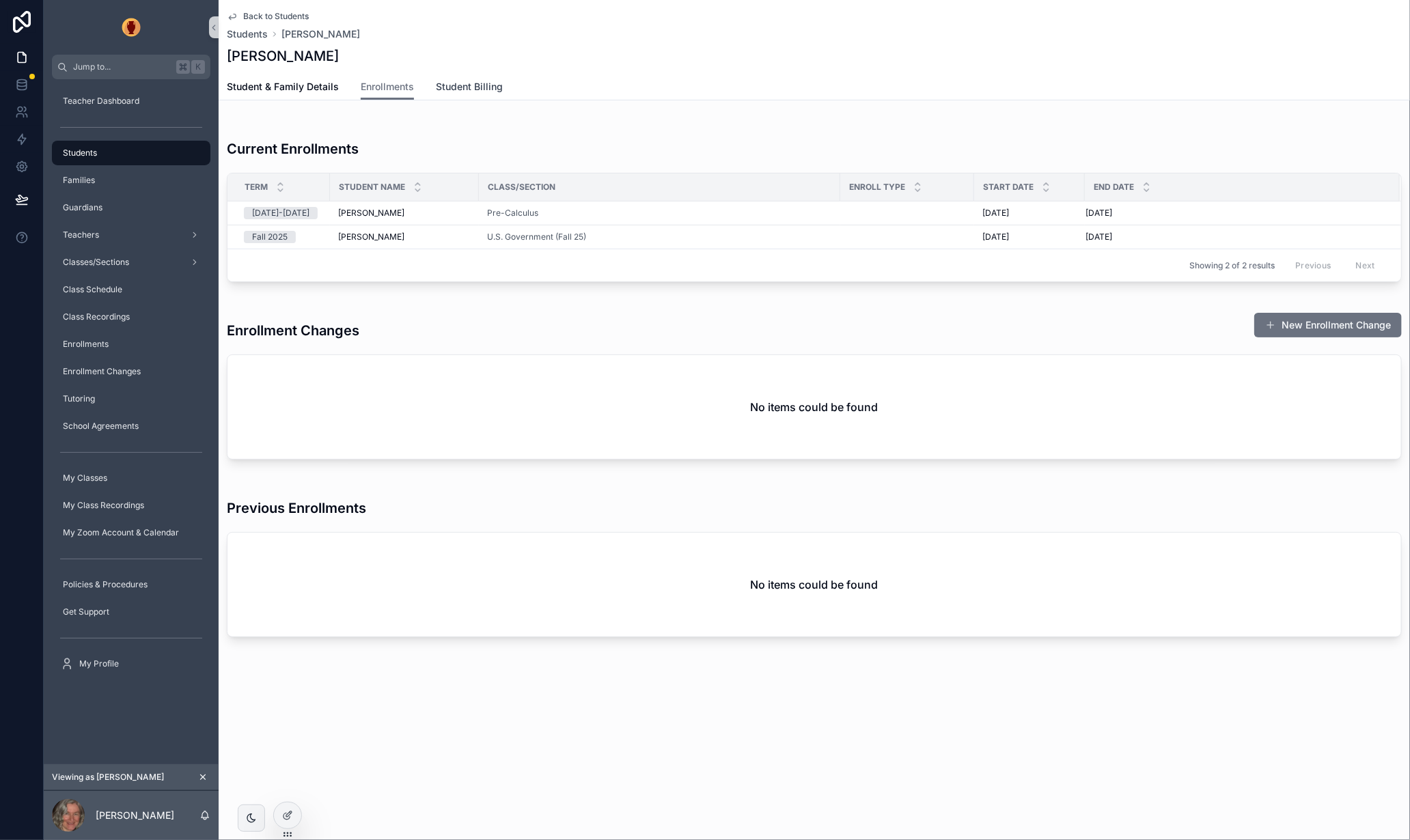
click at [477, 84] on span "Student Billing" at bounding box center [469, 87] width 67 height 14
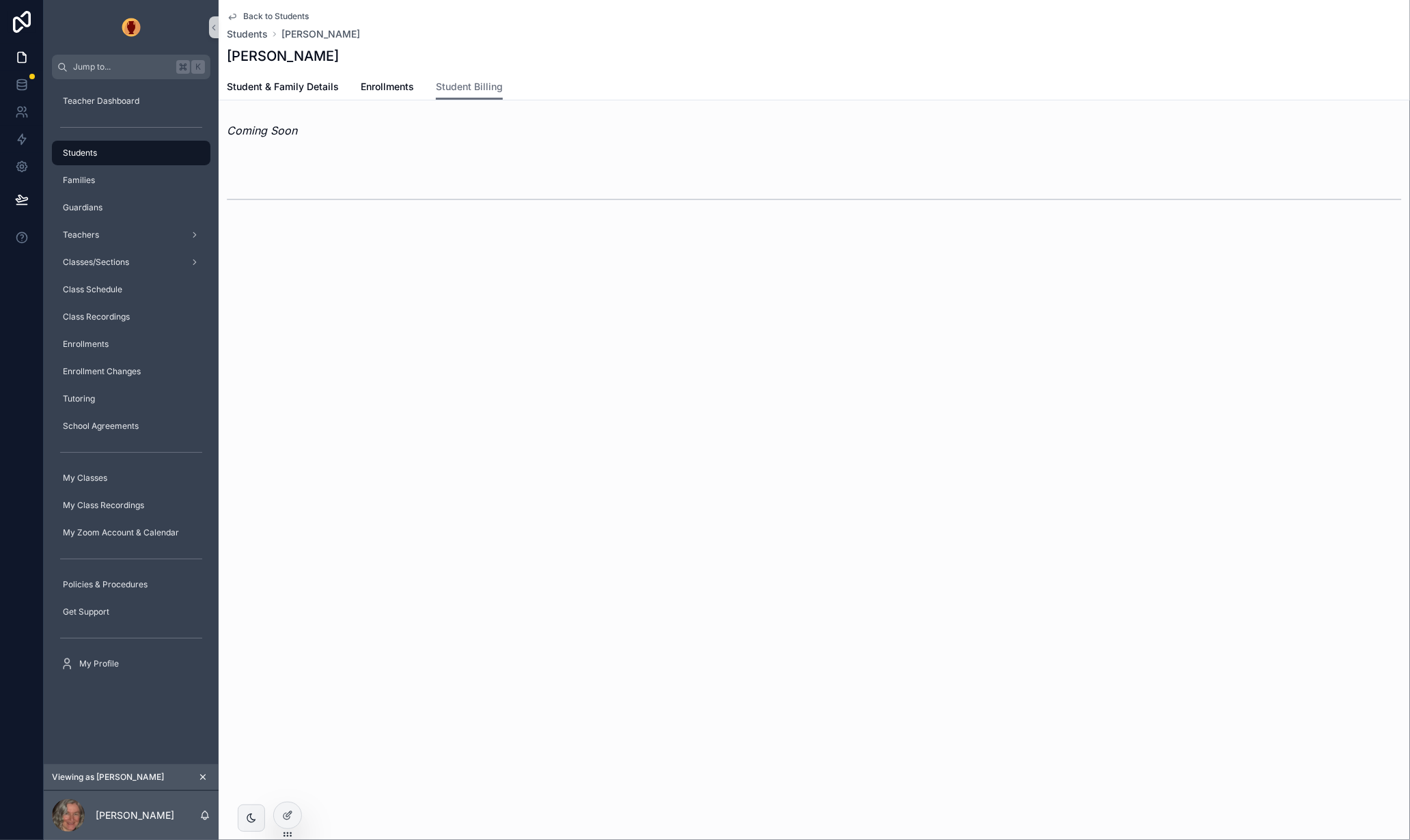
click at [242, 15] on link "Back to Students" at bounding box center [268, 16] width 82 height 11
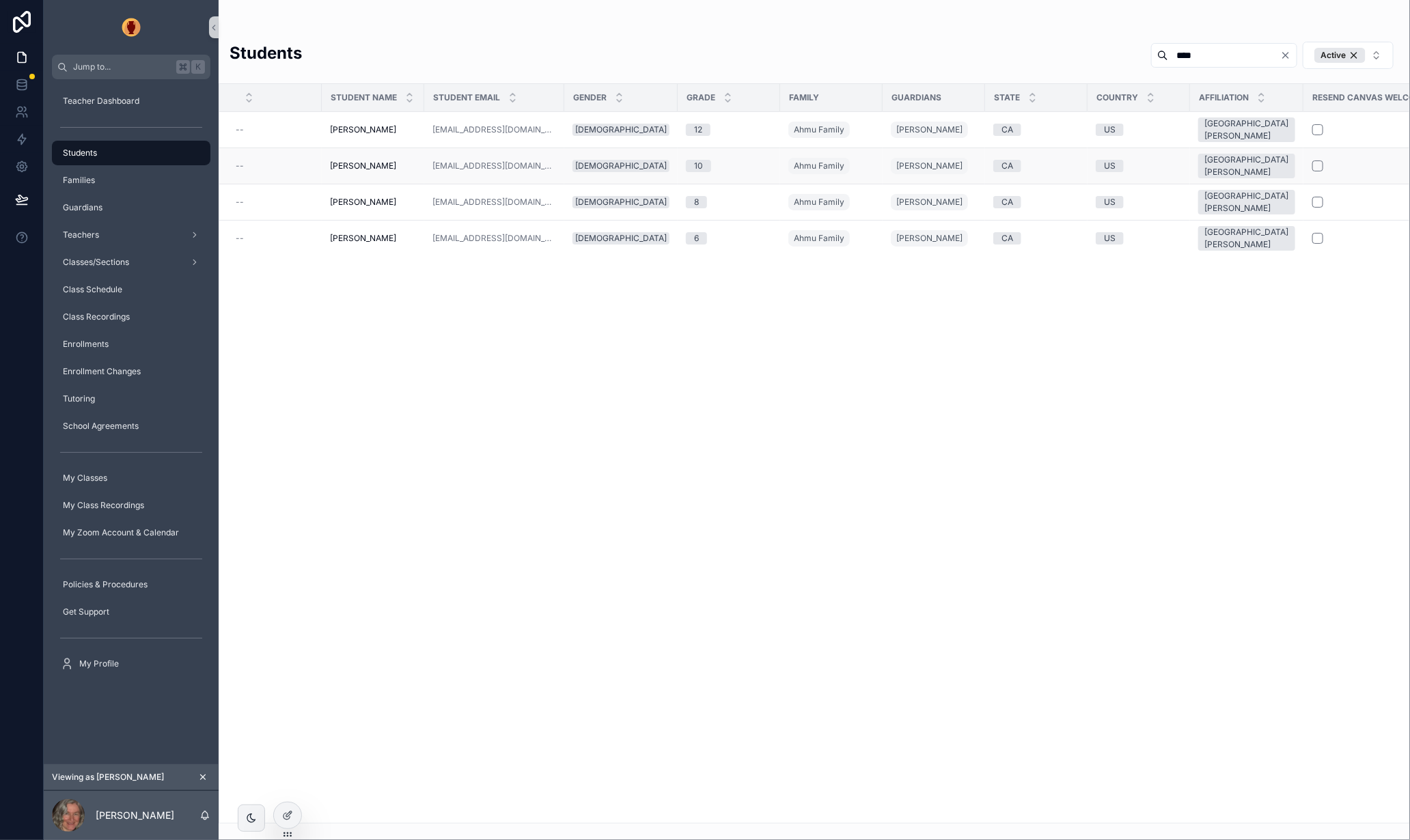
drag, startPoint x: 702, startPoint y: 453, endPoint x: 435, endPoint y: 178, distance: 383.3
click at [702, 453] on div "Student Name Student Email Gender Grade Family Guardians State Country Affiliat…" at bounding box center [814, 453] width 1190 height 739
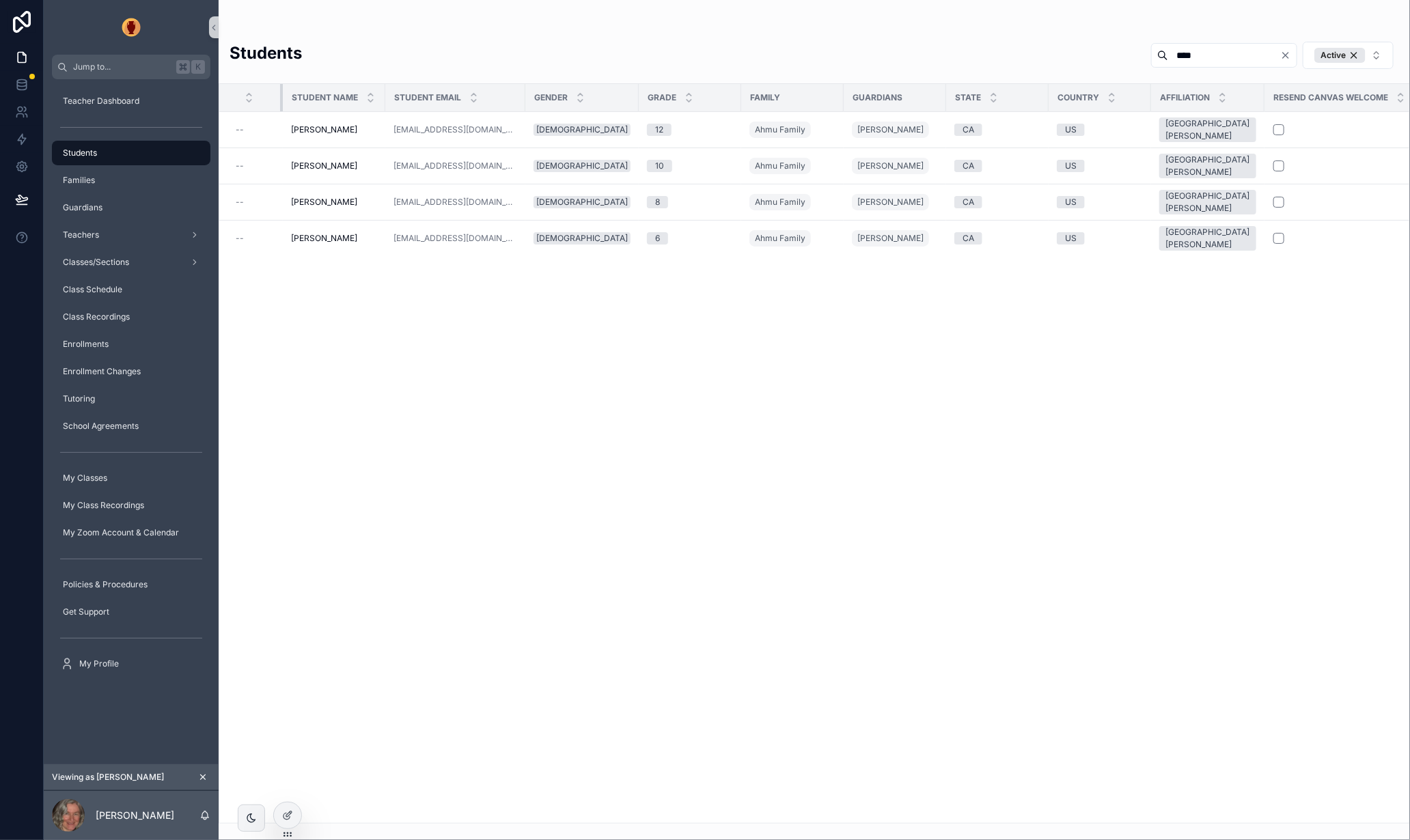
drag, startPoint x: 318, startPoint y: 98, endPoint x: 443, endPoint y: 85, distance: 125.7
click at [280, 99] on div "scrollable content" at bounding box center [283, 98] width 6 height 27
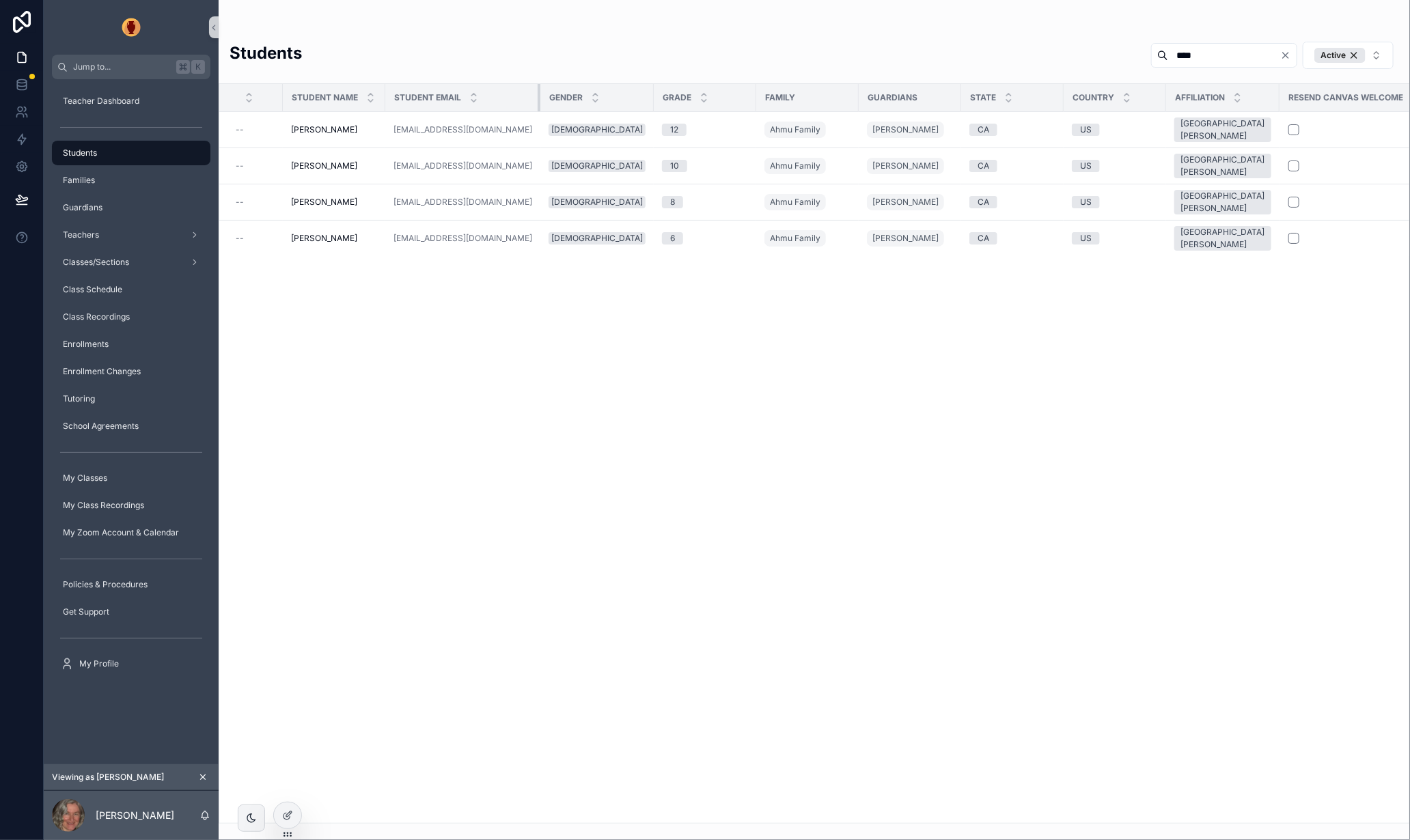
drag, startPoint x: 521, startPoint y: 95, endPoint x: 534, endPoint y: 95, distance: 13.0
click at [538, 95] on div "scrollable content" at bounding box center [541, 98] width 6 height 27
click at [771, 346] on div "Student Name Student Email Gender Grade Family Guardians State Country Affiliat…" at bounding box center [814, 453] width 1190 height 739
click at [771, 130] on span "Ahmu Family" at bounding box center [795, 129] width 51 height 11
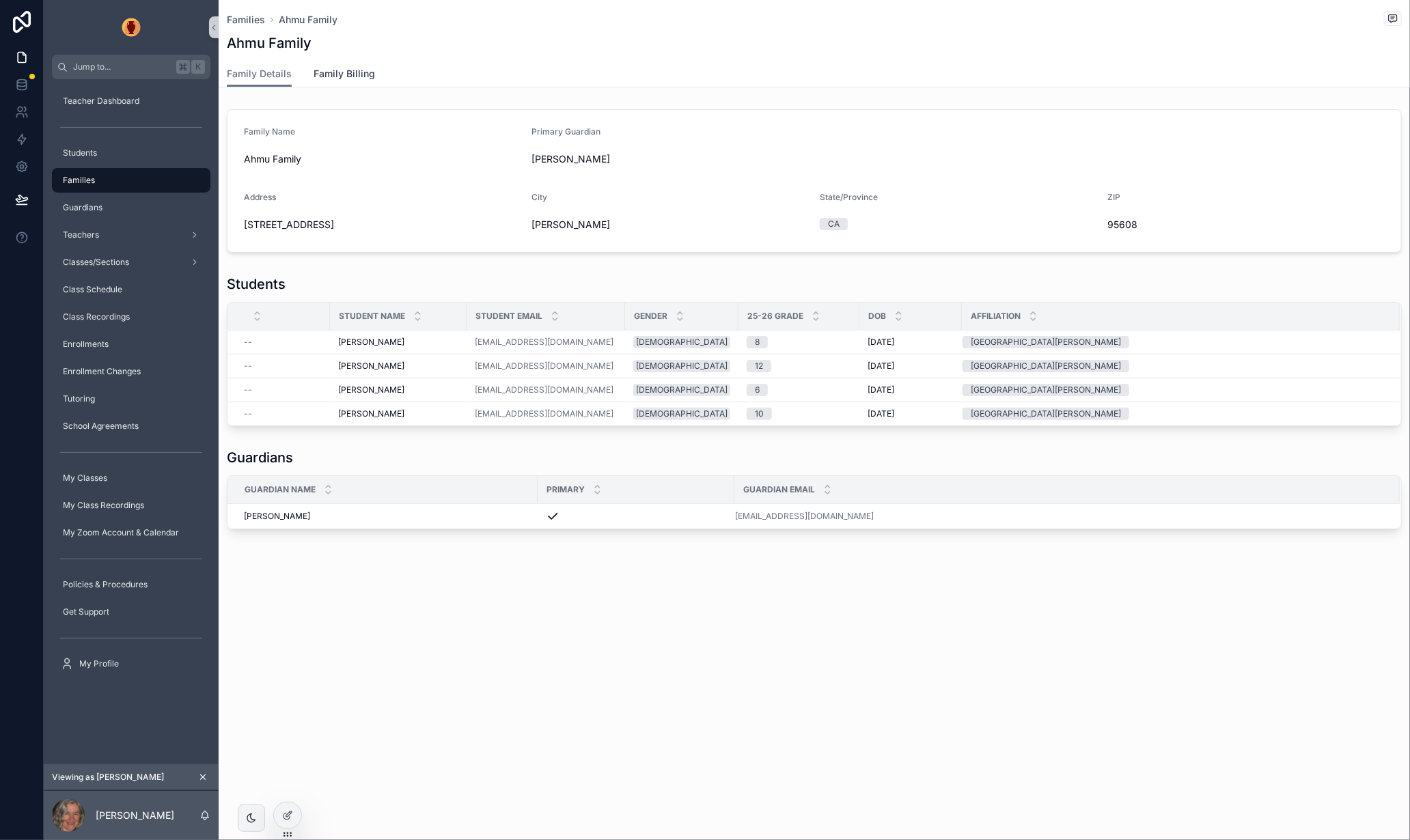
click at [364, 72] on span "Family Billing" at bounding box center [344, 74] width 61 height 14
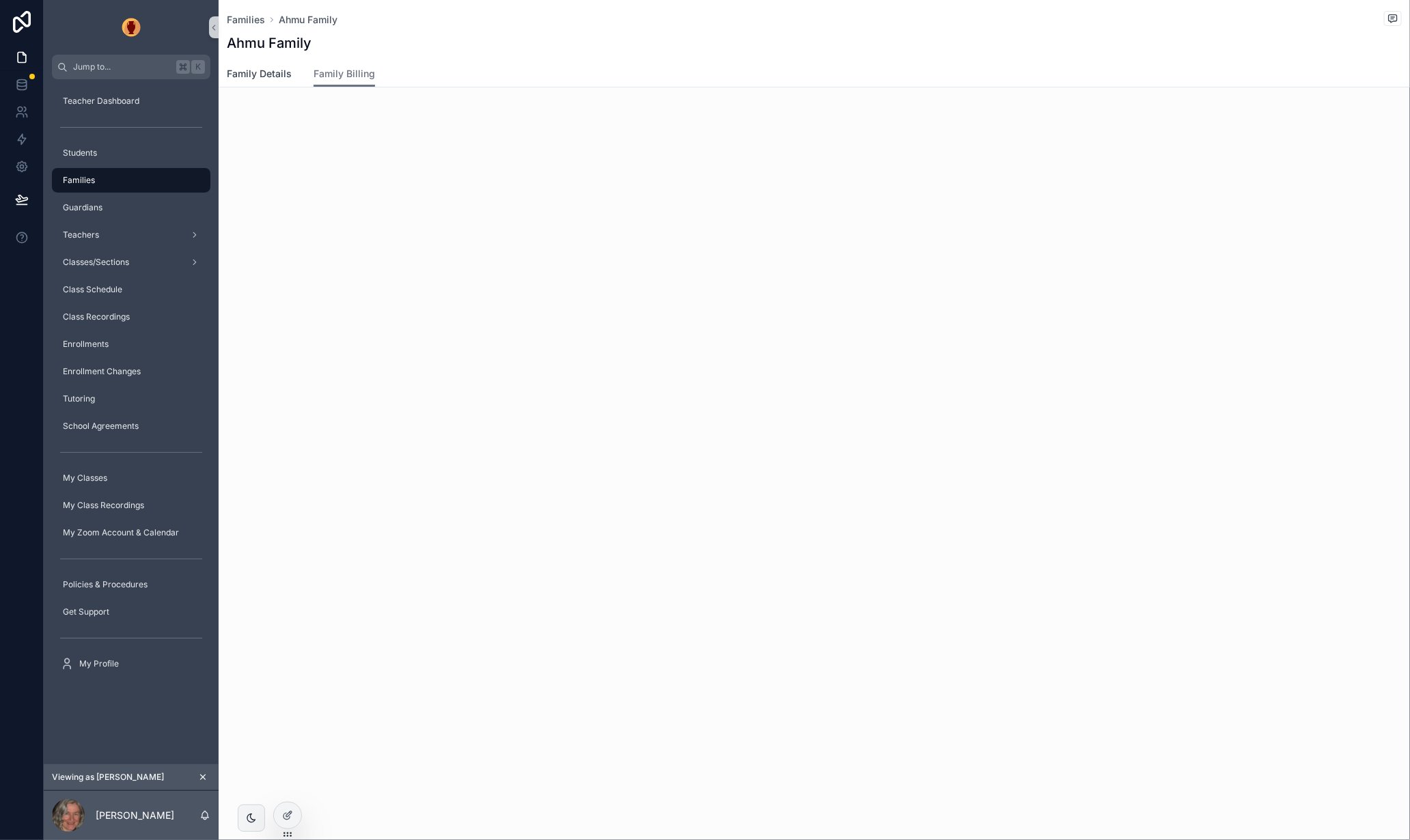
click at [268, 72] on span "Family Details" at bounding box center [260, 74] width 65 height 14
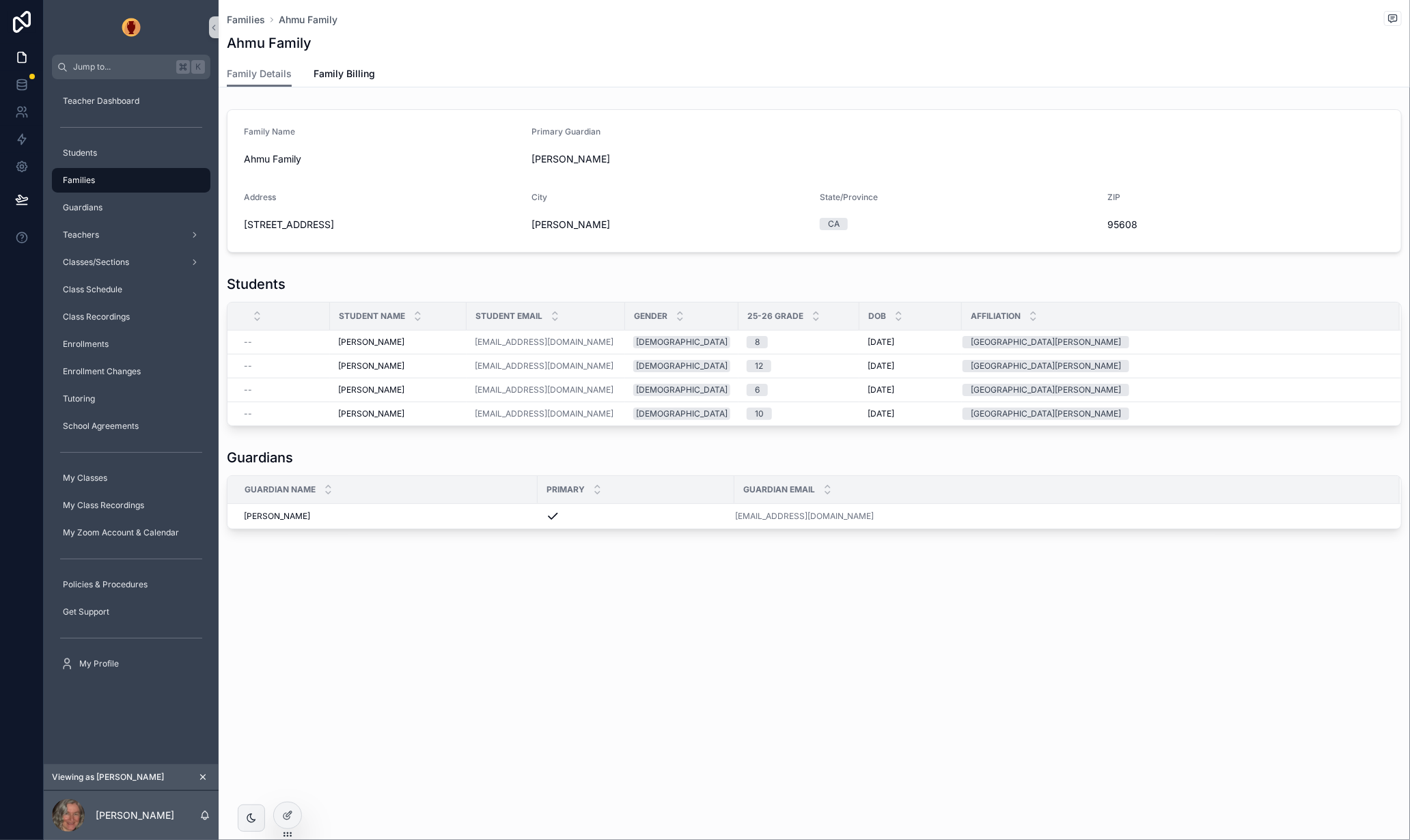
click at [372, 71] on div "Family Details Family Billing" at bounding box center [814, 74] width 1175 height 26
click at [355, 72] on span "Family Billing" at bounding box center [344, 74] width 61 height 14
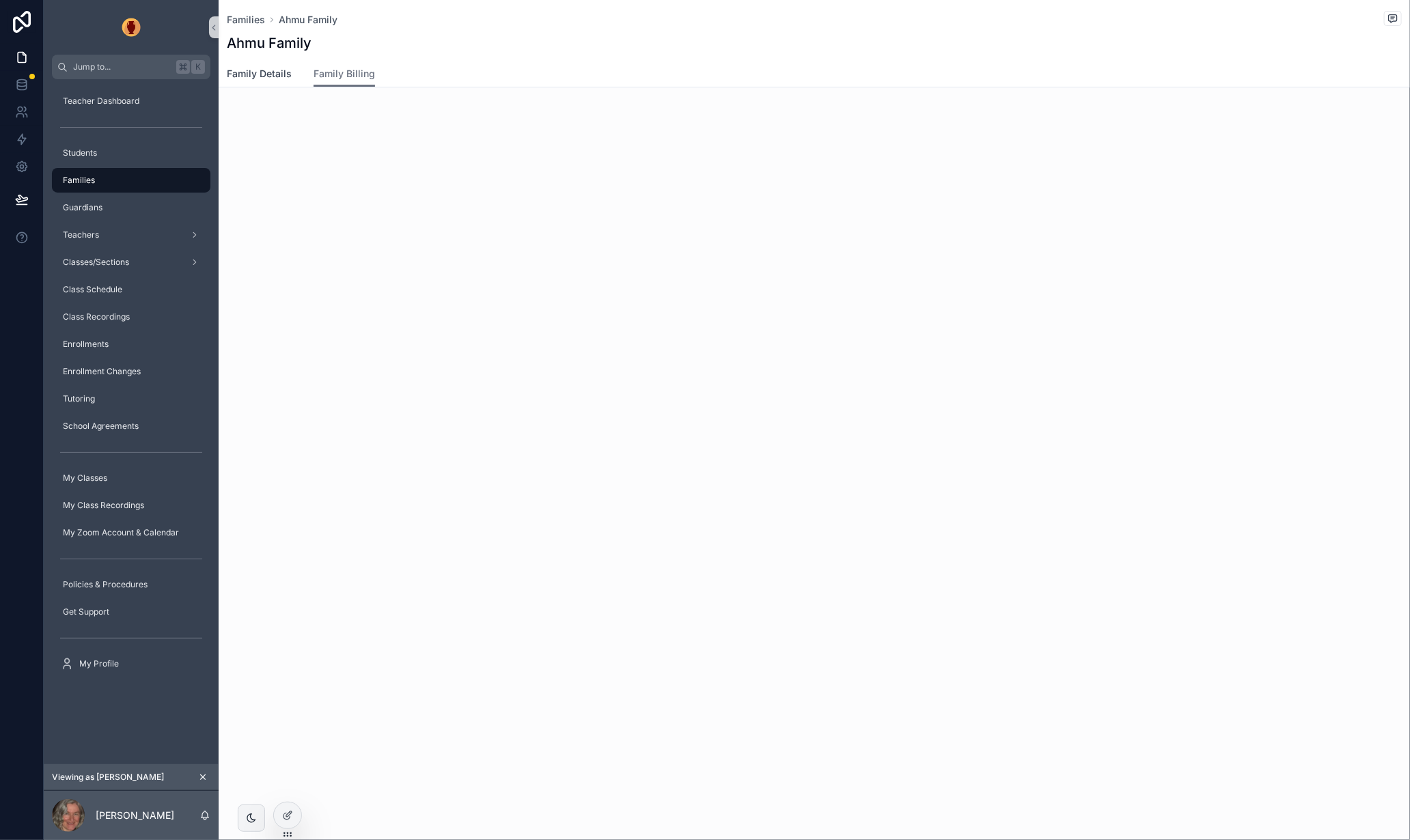
click at [260, 72] on span "Family Details" at bounding box center [260, 74] width 65 height 14
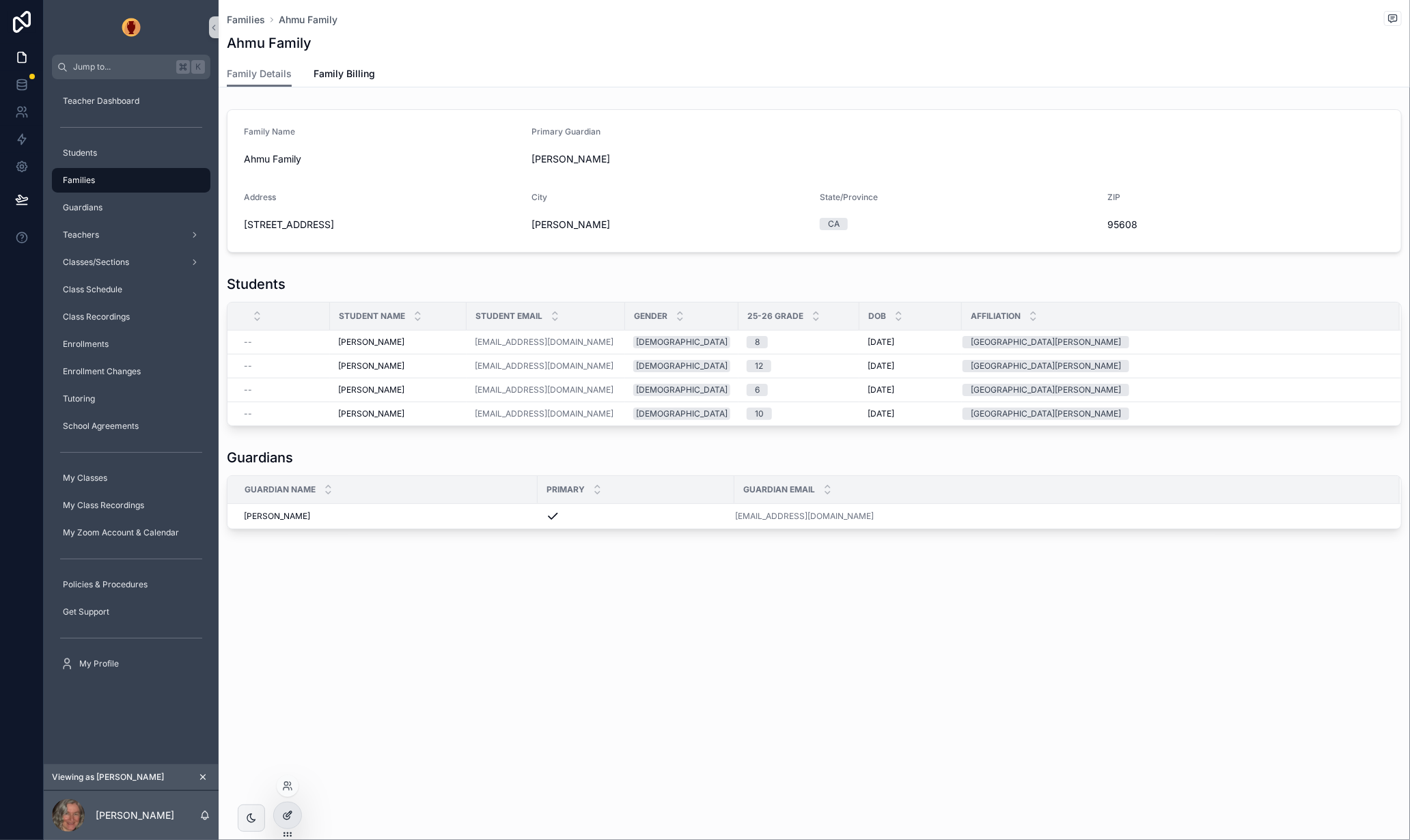
click at [282, 813] on icon at bounding box center [287, 815] width 11 height 11
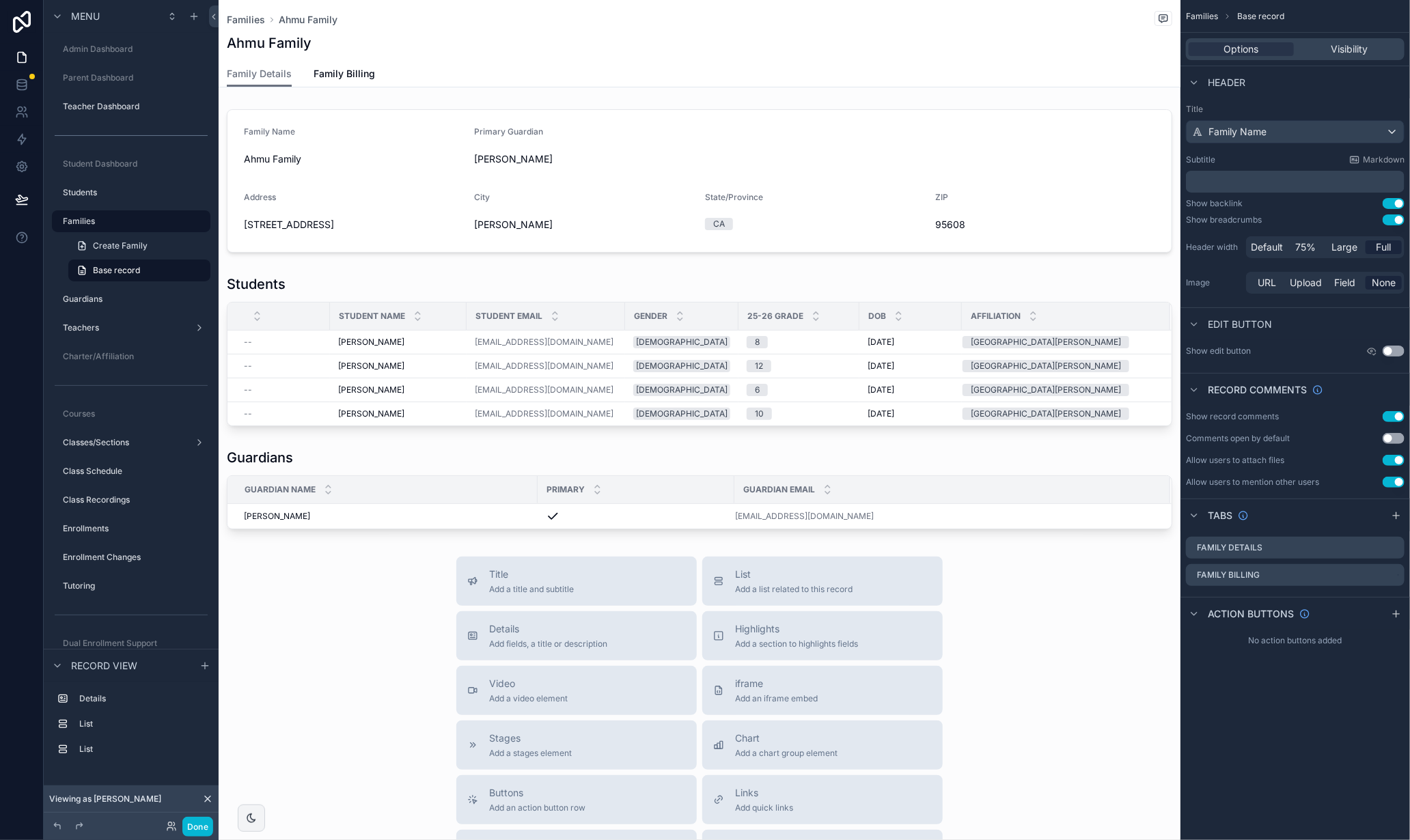
click at [1328, 85] on div "Header" at bounding box center [1295, 82] width 229 height 33
click at [1319, 690] on div "Families Base record Options Visibility Header Title Family Name Subtitle Markd…" at bounding box center [1295, 420] width 229 height 840
click at [945, 482] on div "Guardian Email" at bounding box center [952, 490] width 435 height 26
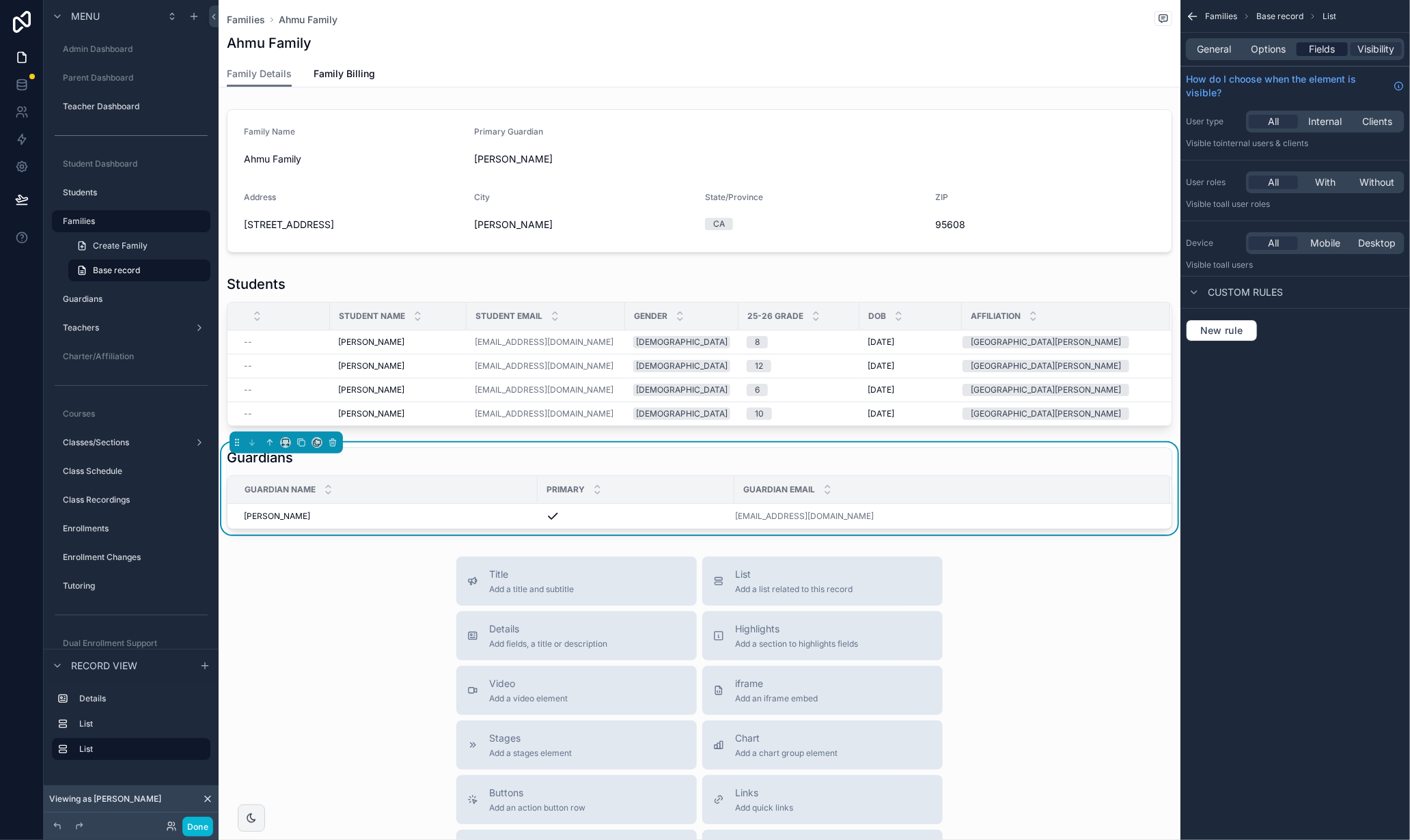
click at [1317, 52] on span "Fields" at bounding box center [1323, 49] width 26 height 14
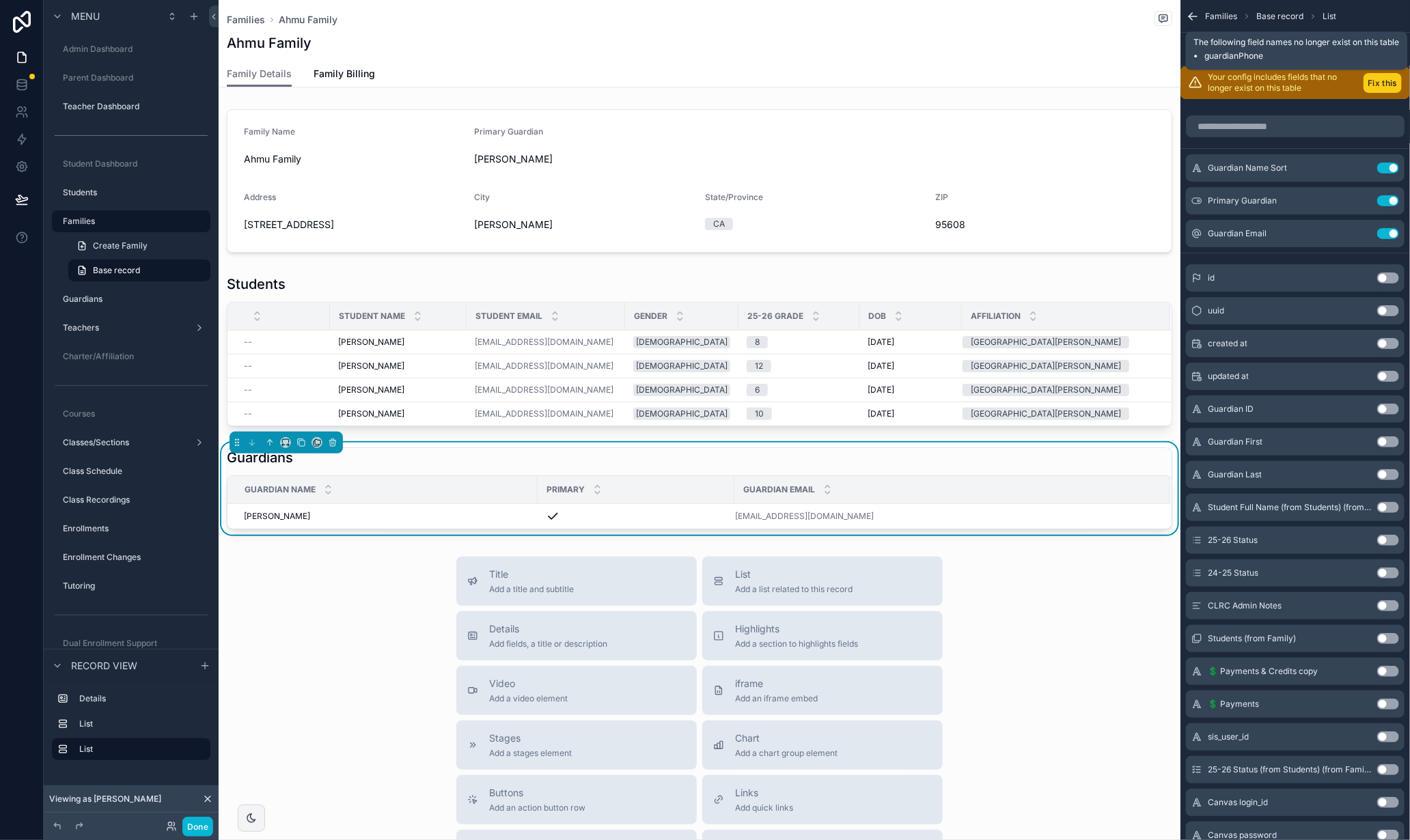
click at [1385, 84] on button "Fix this" at bounding box center [1383, 82] width 38 height 20
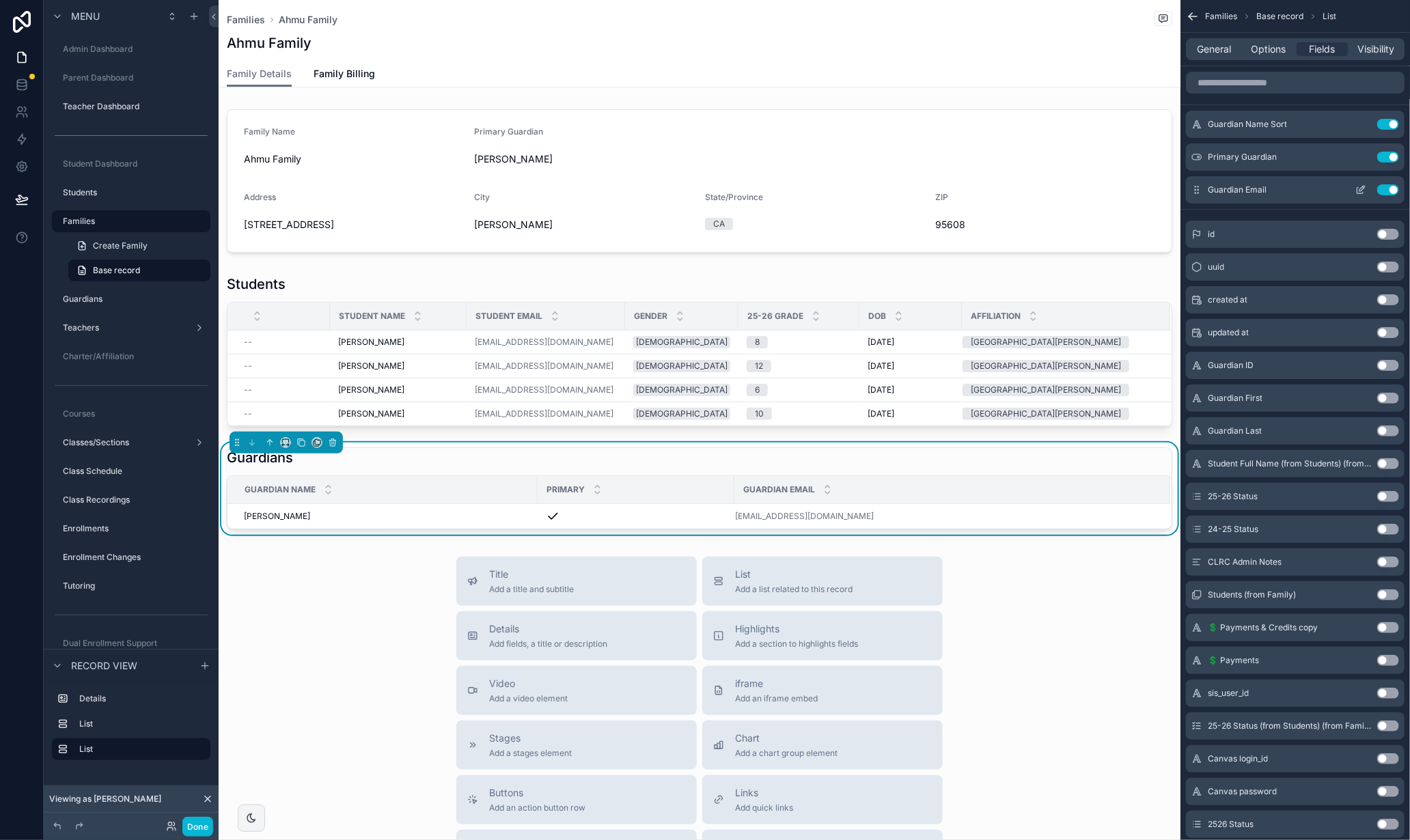
click at [1362, 189] on icon "scrollable content" at bounding box center [1361, 189] width 11 height 11
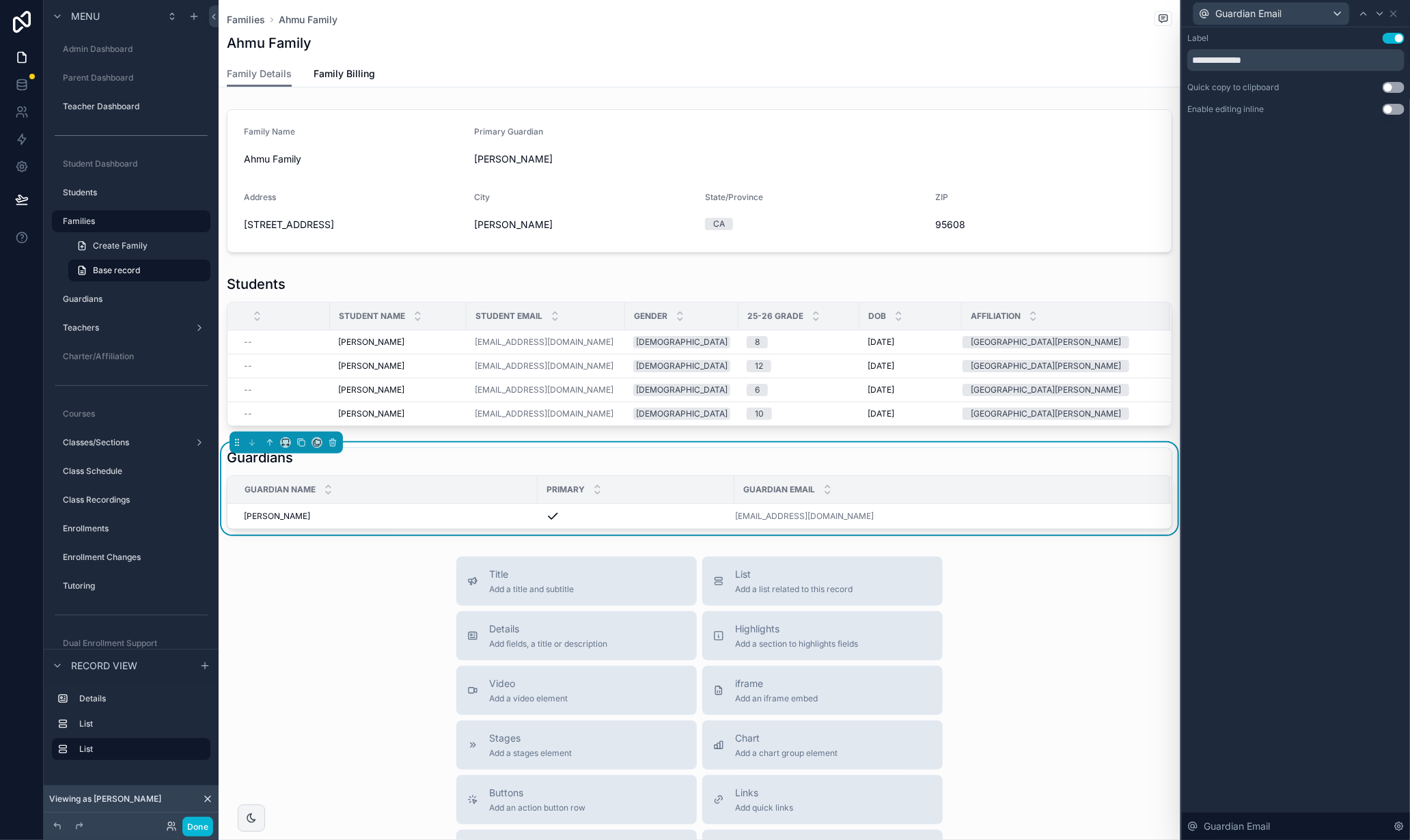
click at [1399, 90] on button "Use setting" at bounding box center [1393, 87] width 22 height 11
click at [616, 274] on div "scrollable content" at bounding box center [699, 350] width 962 height 163
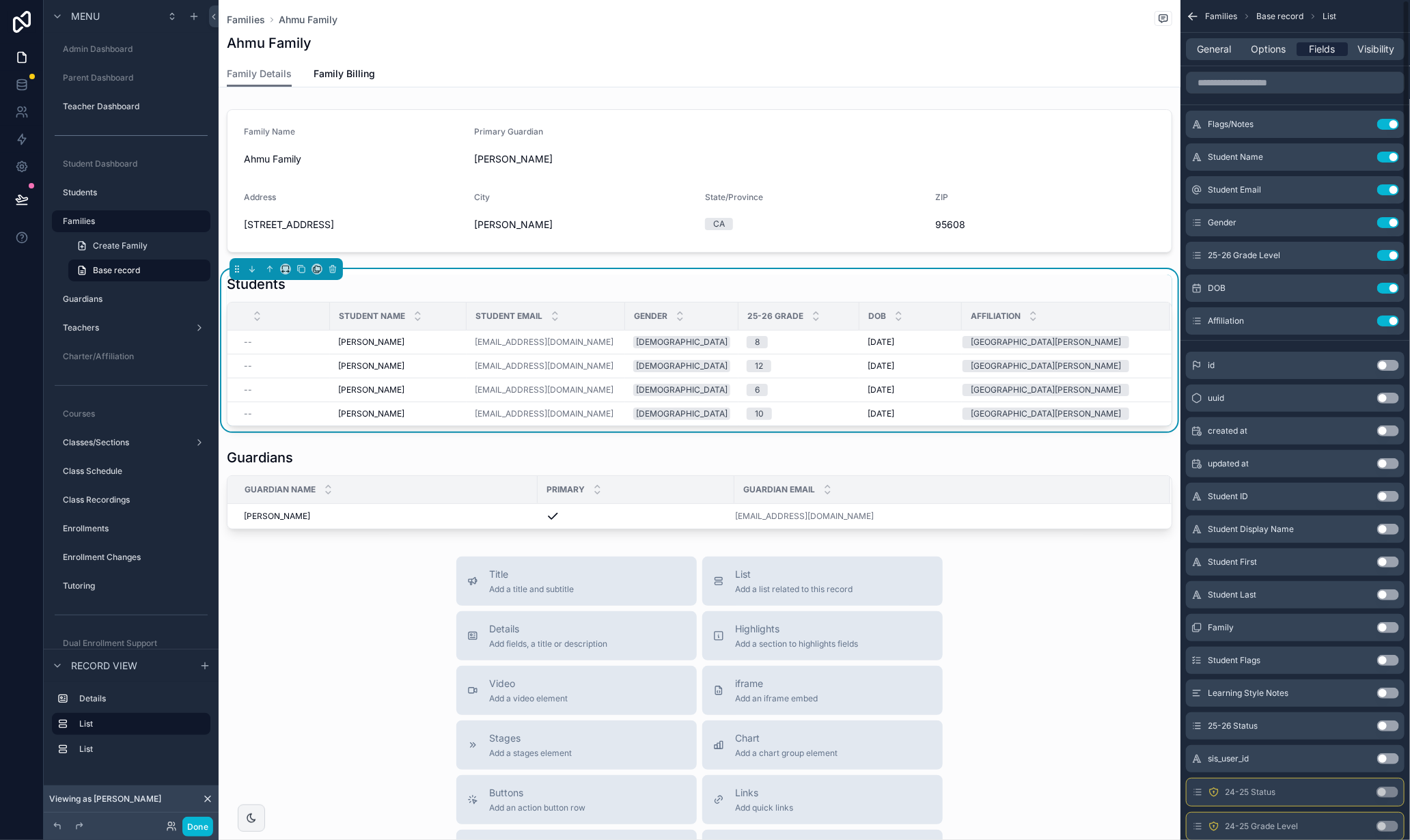
click at [1315, 46] on span "Fields" at bounding box center [1323, 49] width 26 height 14
click at [1356, 188] on icon "scrollable content" at bounding box center [1361, 189] width 11 height 11
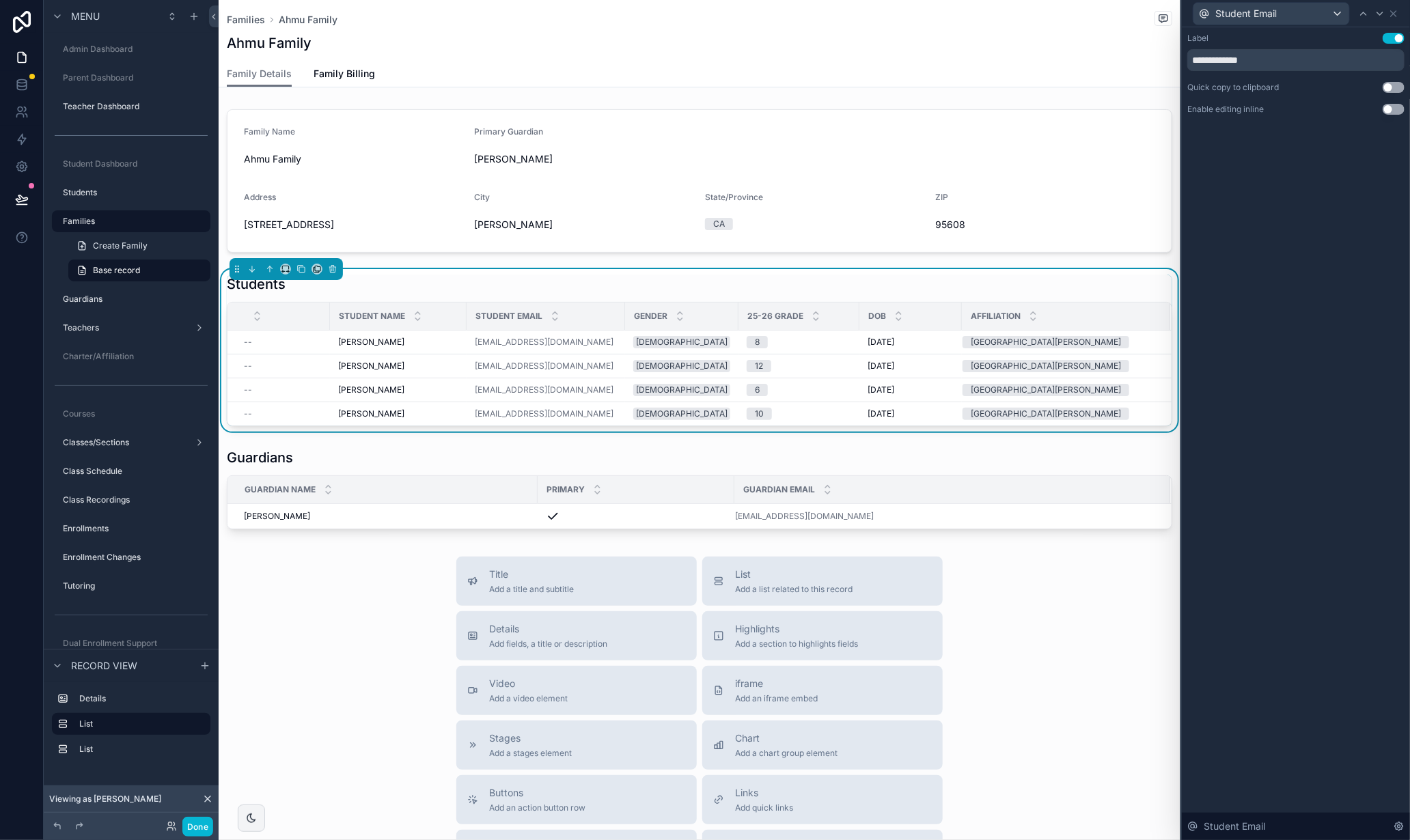
drag, startPoint x: 1396, startPoint y: 86, endPoint x: 1346, endPoint y: 185, distance: 110.9
click at [1396, 86] on button "Use setting" at bounding box center [1393, 87] width 22 height 11
click at [427, 551] on div "Families Ahmu Family Ahmu Family Family Details Family Details Family Billing F…" at bounding box center [699, 576] width 962 height 1152
click at [202, 822] on button "Done" at bounding box center [197, 826] width 31 height 20
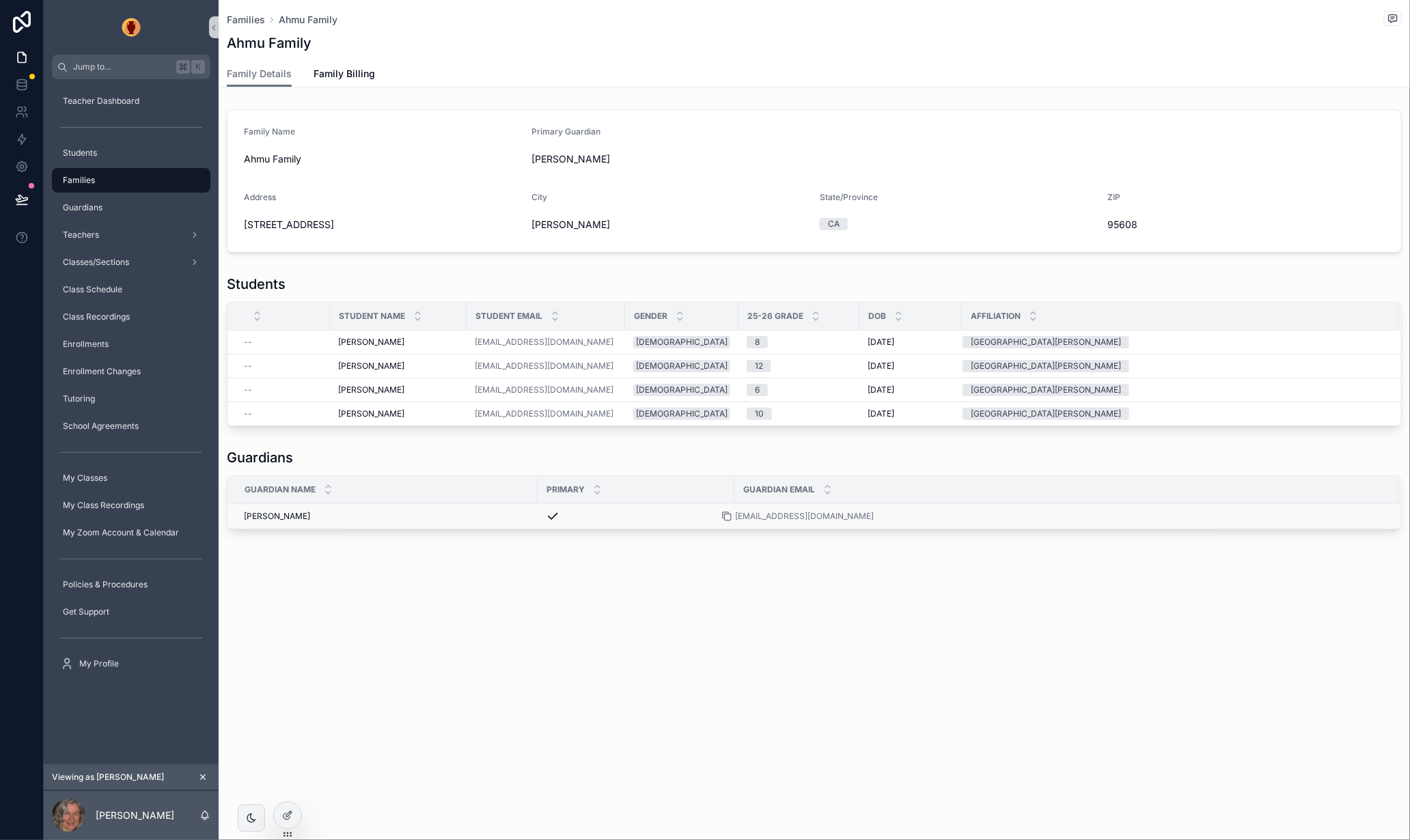
click at [727, 515] on icon "scrollable content" at bounding box center [727, 516] width 11 height 11
click at [755, 579] on div "Families Ahmu Family Ahmu Family Family Details Family Details Family Billing F…" at bounding box center [814, 311] width 1192 height 622
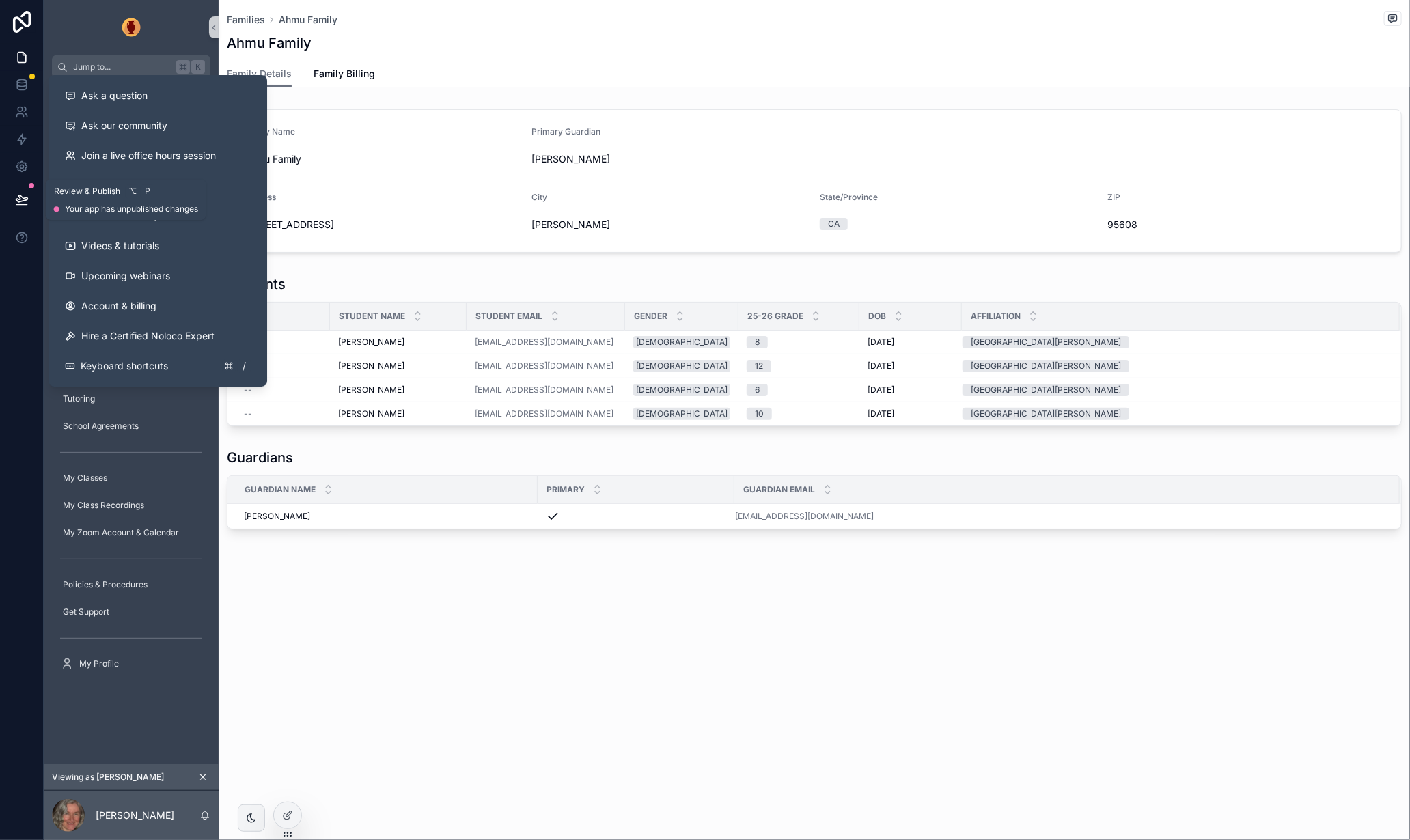
click at [25, 200] on icon at bounding box center [22, 198] width 12 height 7
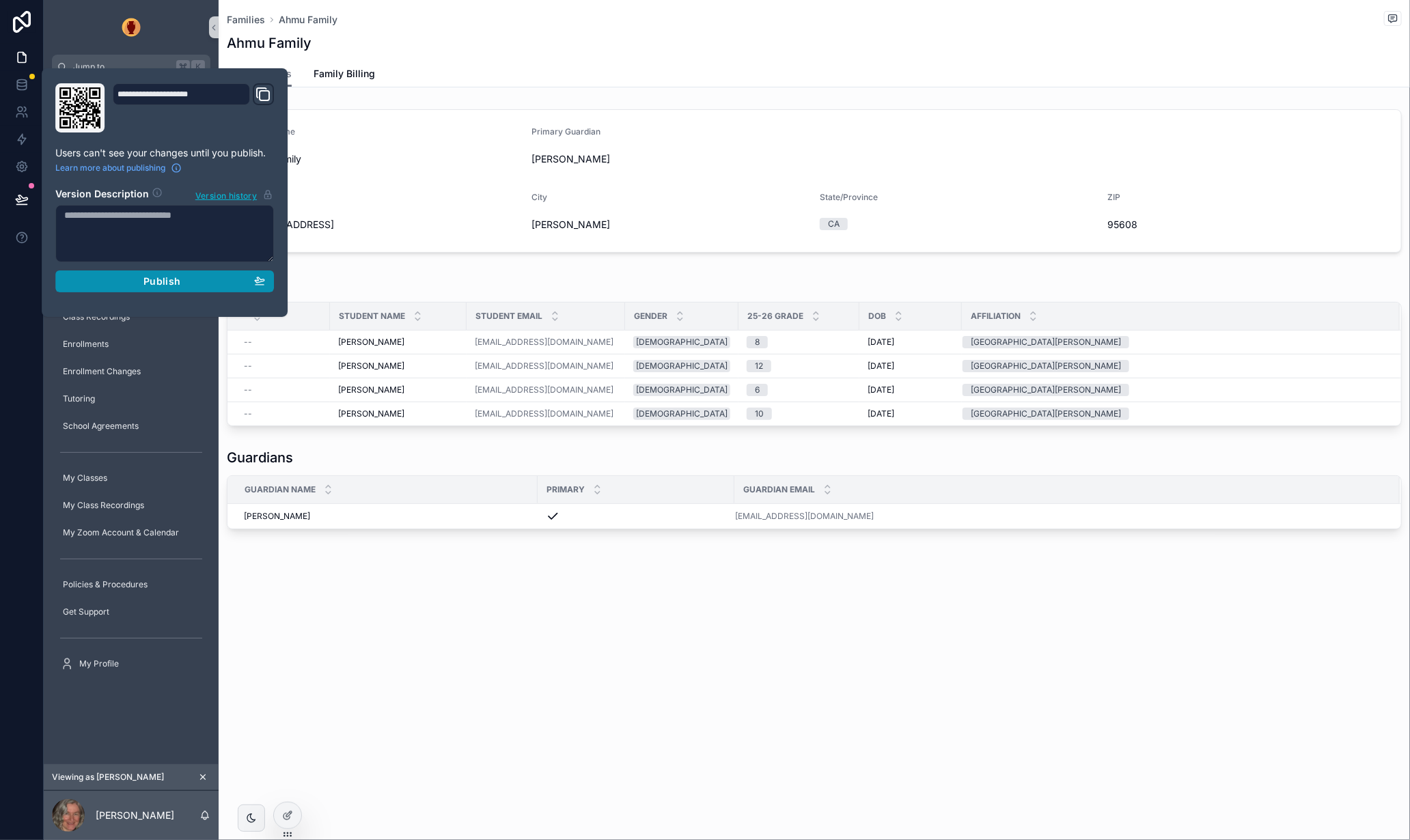
click at [168, 273] on button "Publish" at bounding box center [165, 281] width 218 height 22
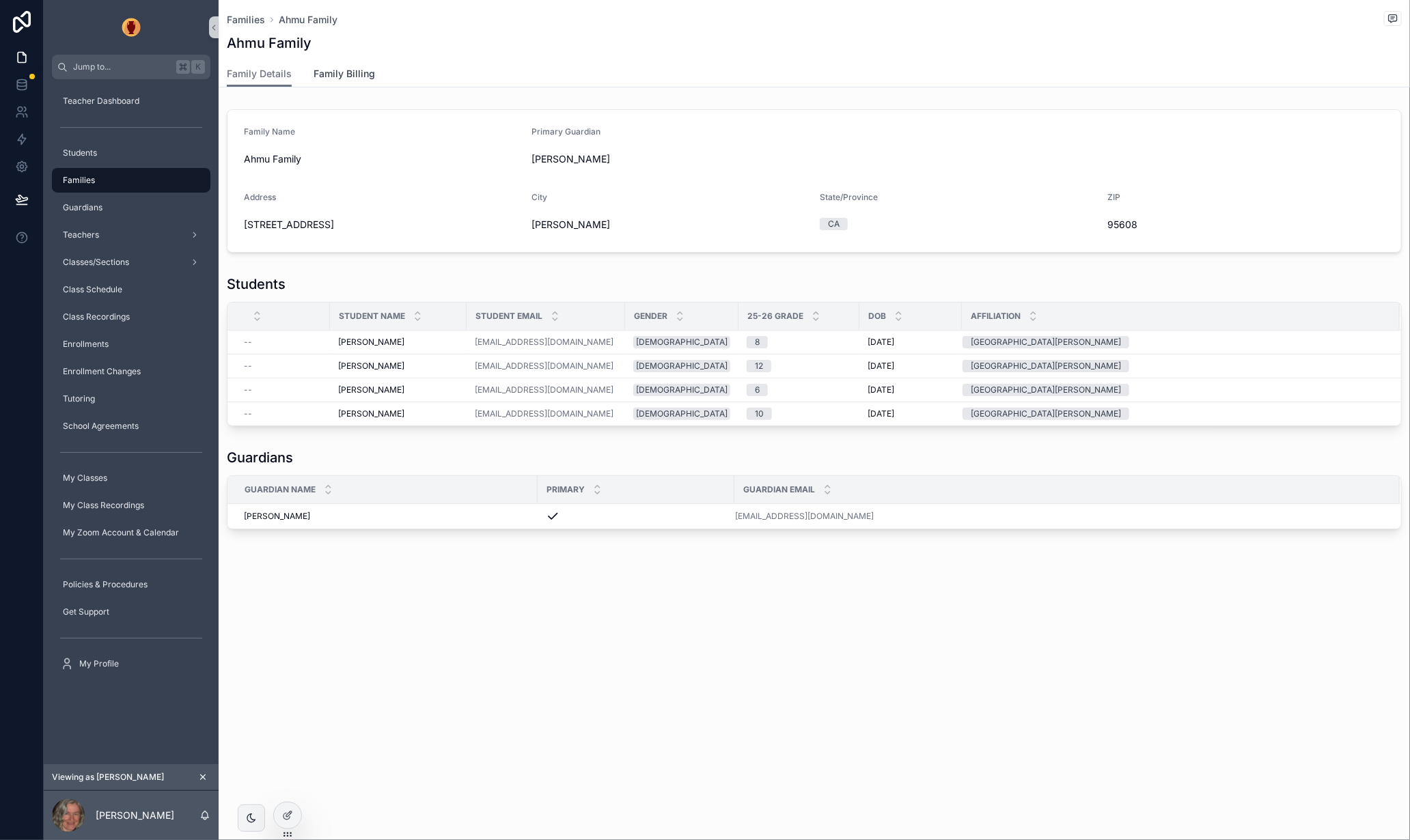
click at [335, 68] on span "Family Billing" at bounding box center [344, 74] width 61 height 14
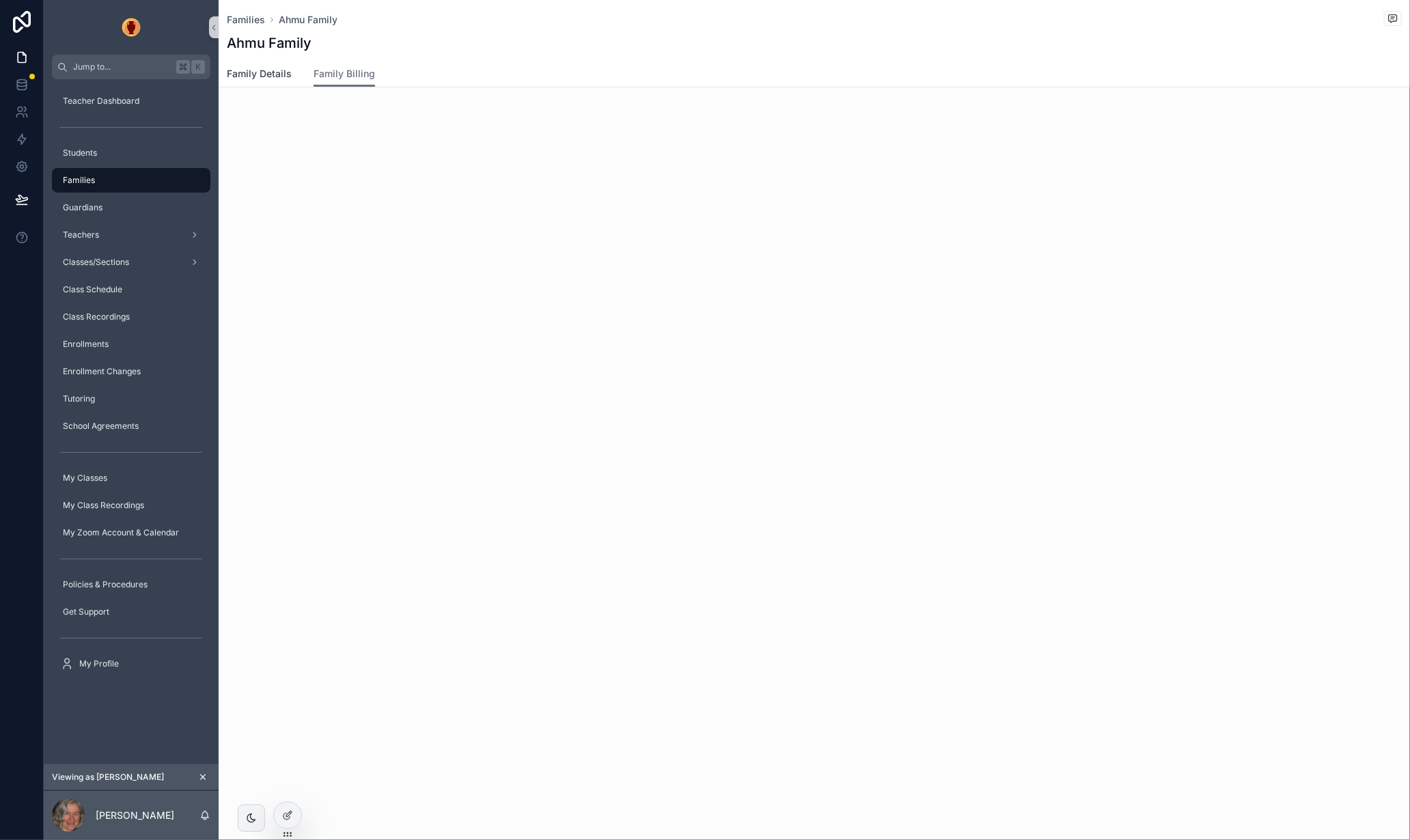
click at [268, 69] on span "Family Details" at bounding box center [260, 74] width 65 height 14
